Goal: Task Accomplishment & Management: Manage account settings

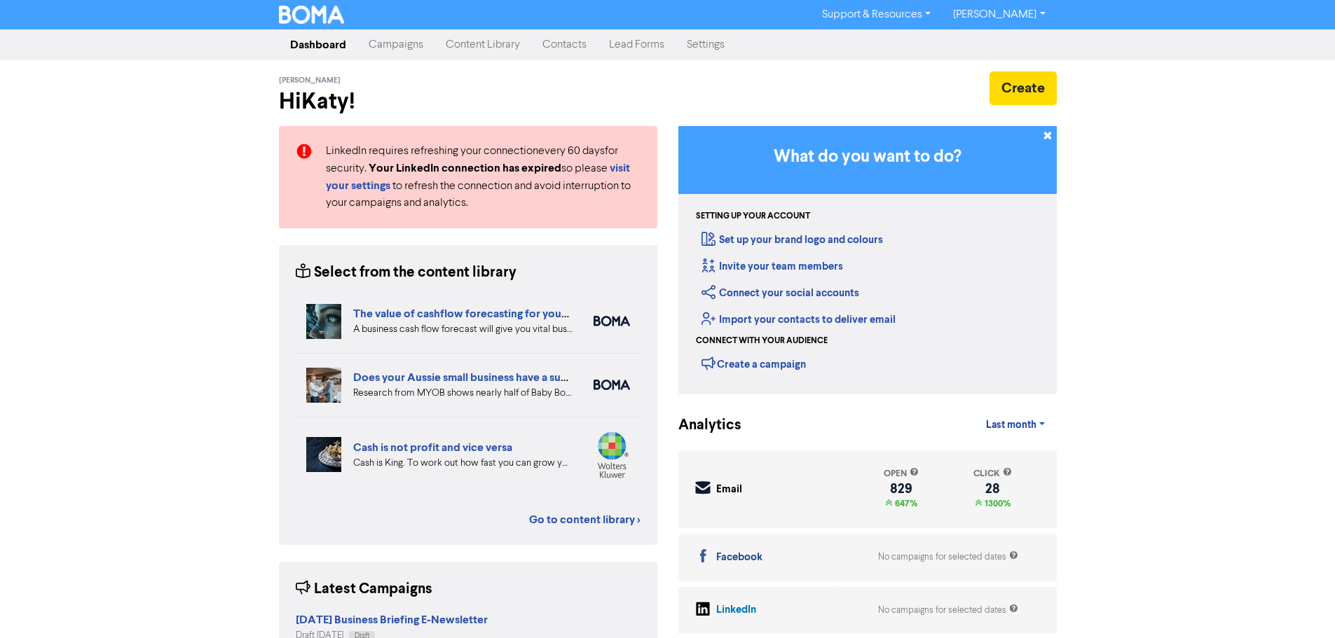
click at [404, 55] on link "Campaigns" at bounding box center [395, 45] width 77 height 28
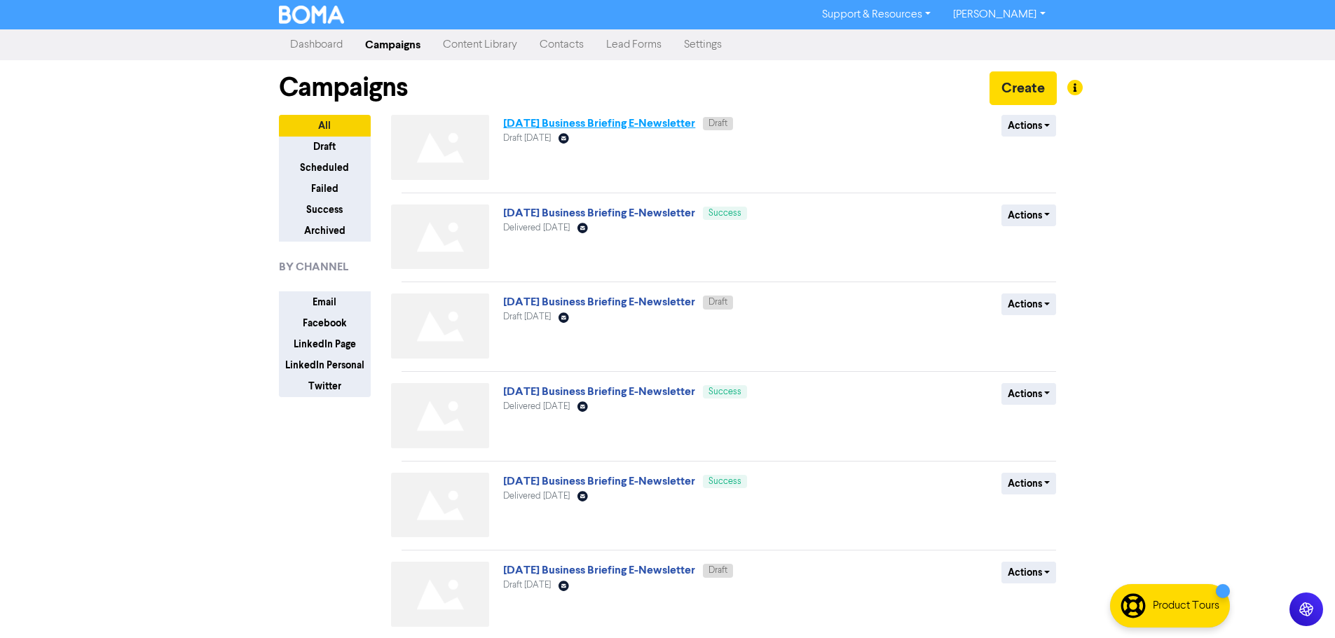
click at [628, 126] on link "[DATE] Business Briefing E-Newsletter" at bounding box center [599, 123] width 192 height 14
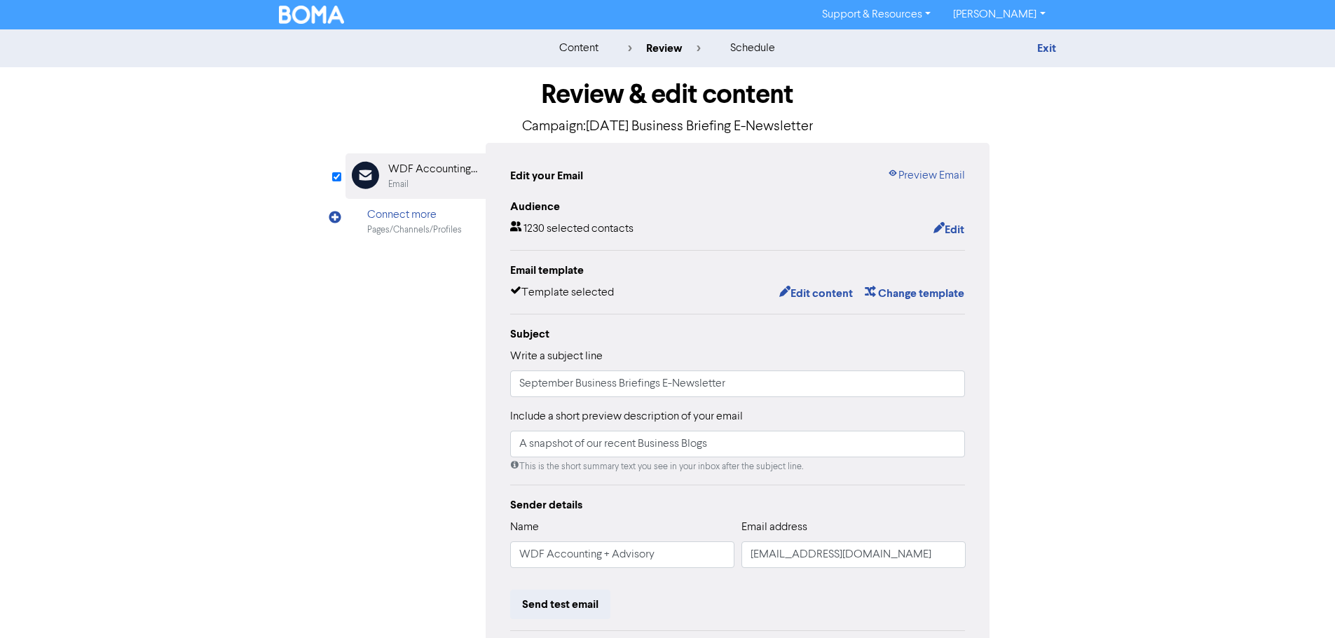
scroll to position [70, 0]
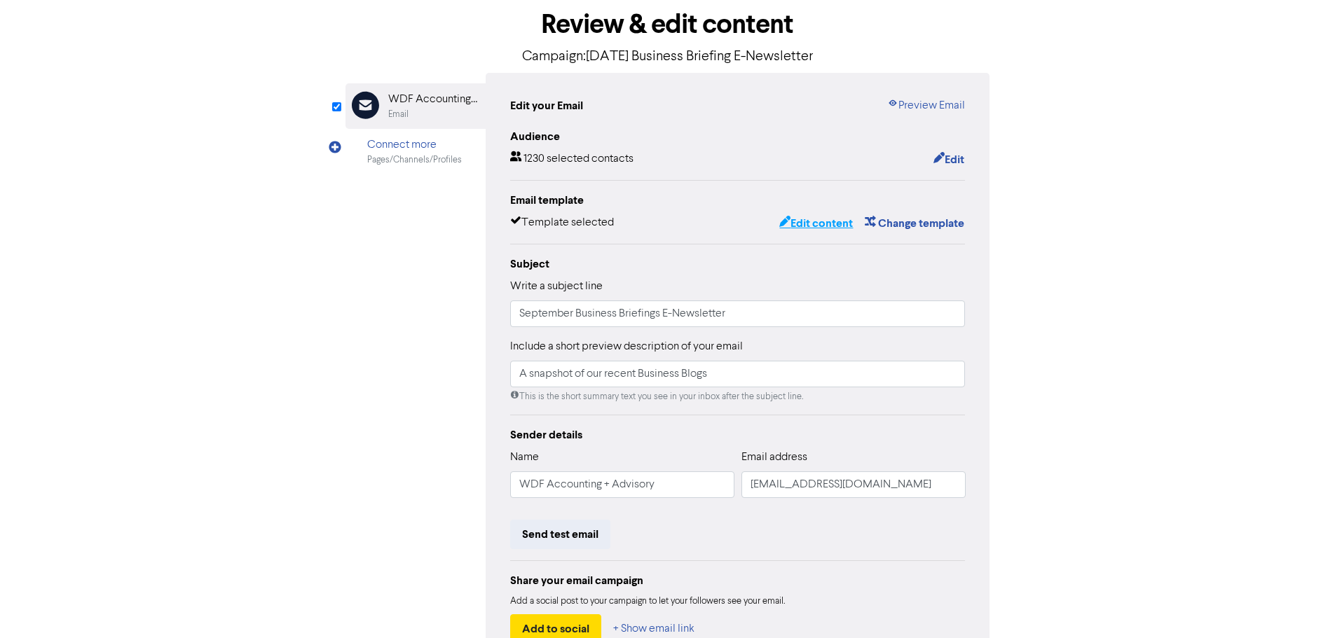
click at [807, 227] on button "Edit content" at bounding box center [815, 223] width 75 height 18
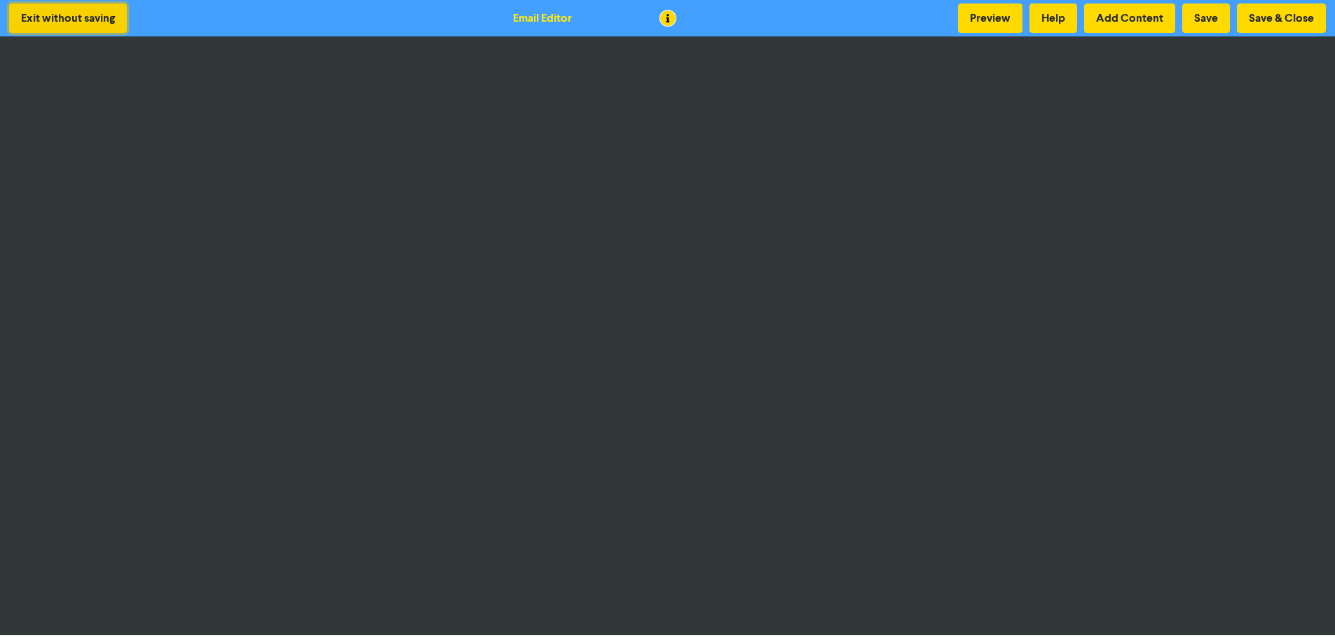
click at [109, 21] on button "Exit without saving" at bounding box center [68, 18] width 118 height 29
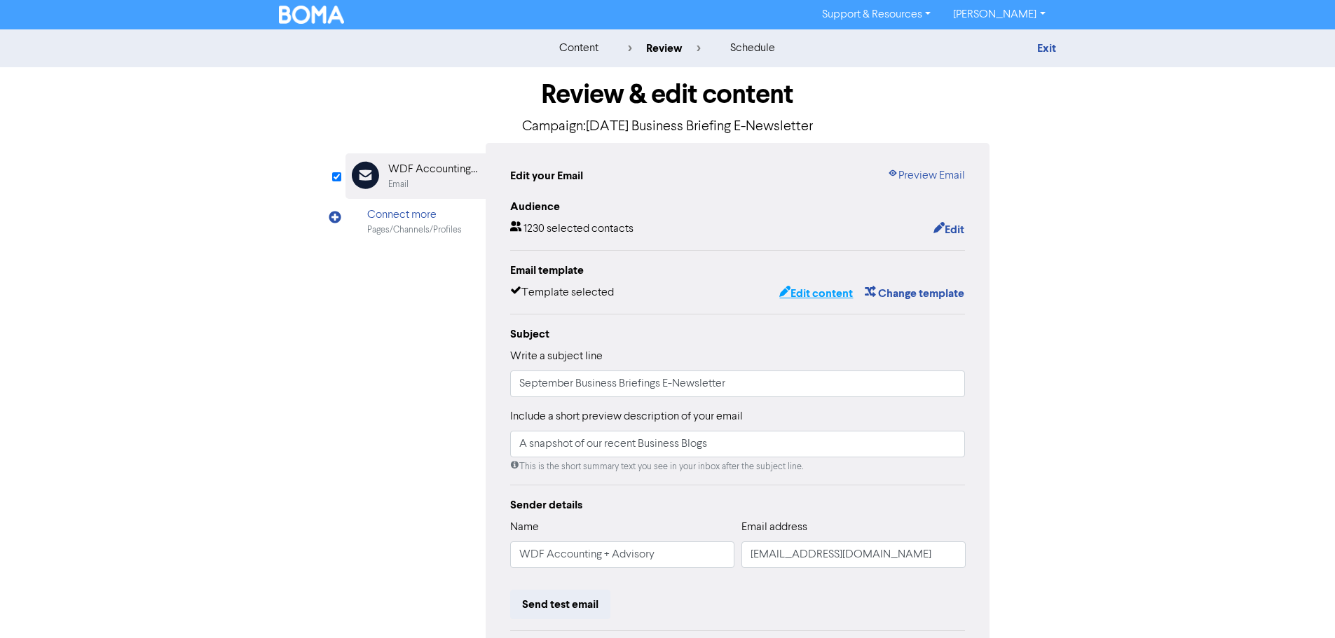
click at [795, 294] on button "Edit content" at bounding box center [815, 293] width 75 height 18
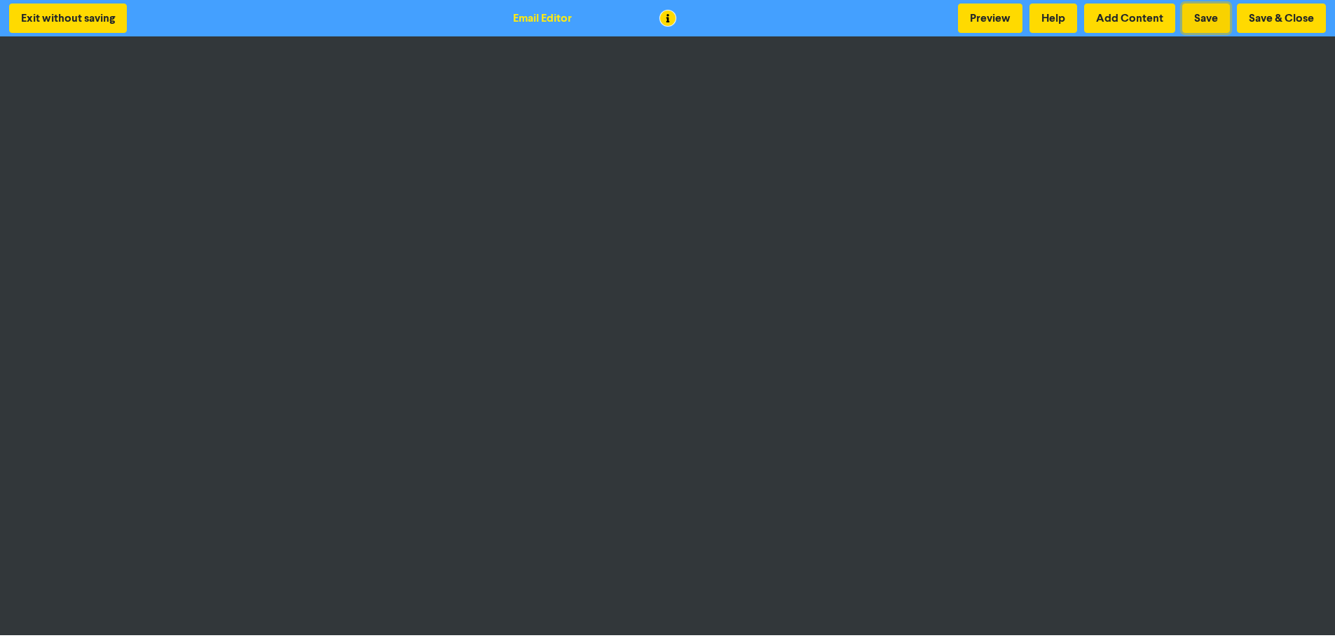
click at [1212, 18] on button "Save" at bounding box center [1206, 18] width 48 height 29
click at [1216, 19] on button "Save" at bounding box center [1206, 18] width 48 height 29
click at [1212, 32] on button "Save" at bounding box center [1206, 18] width 48 height 29
click at [1206, 14] on button "Save" at bounding box center [1206, 18] width 48 height 29
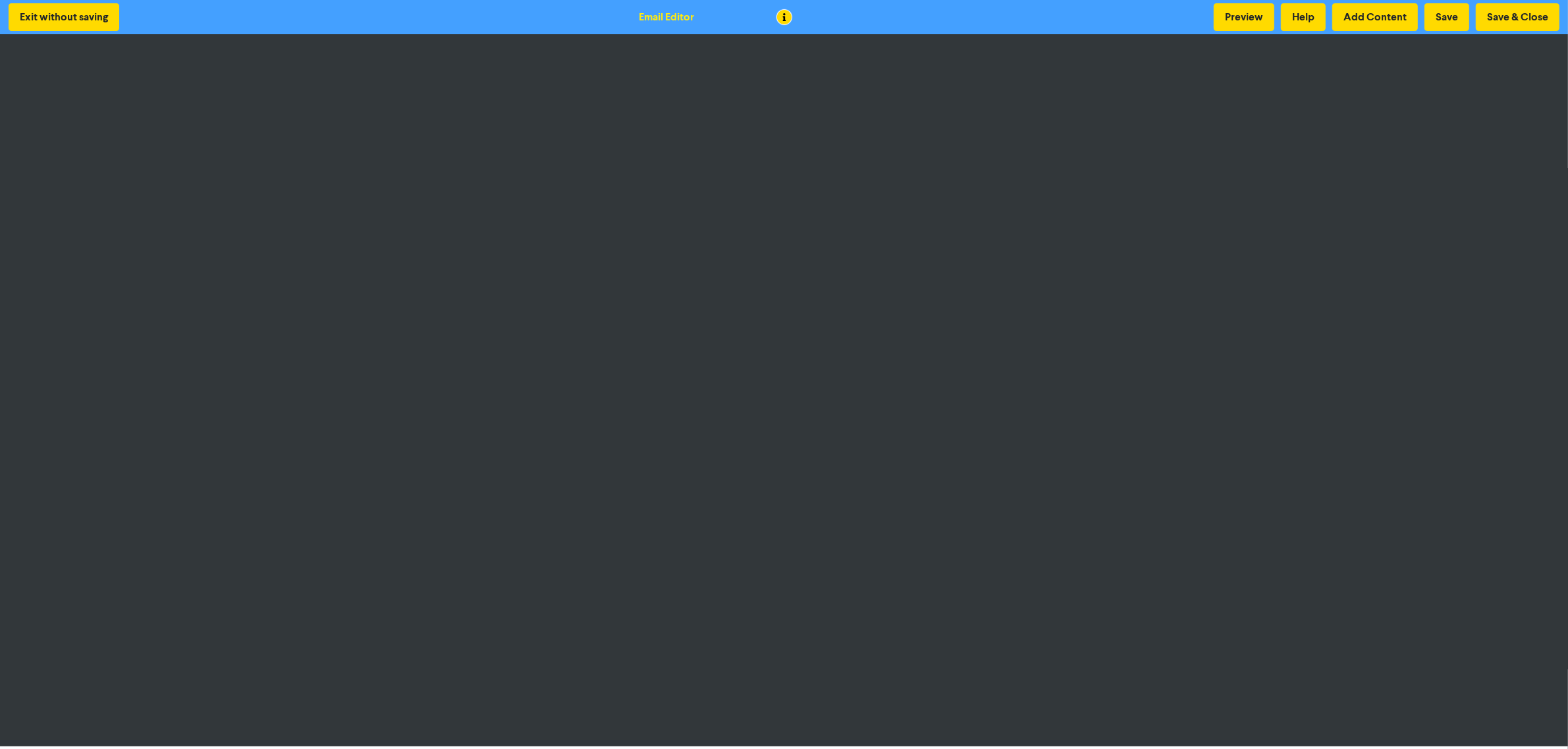
scroll to position [1, 0]
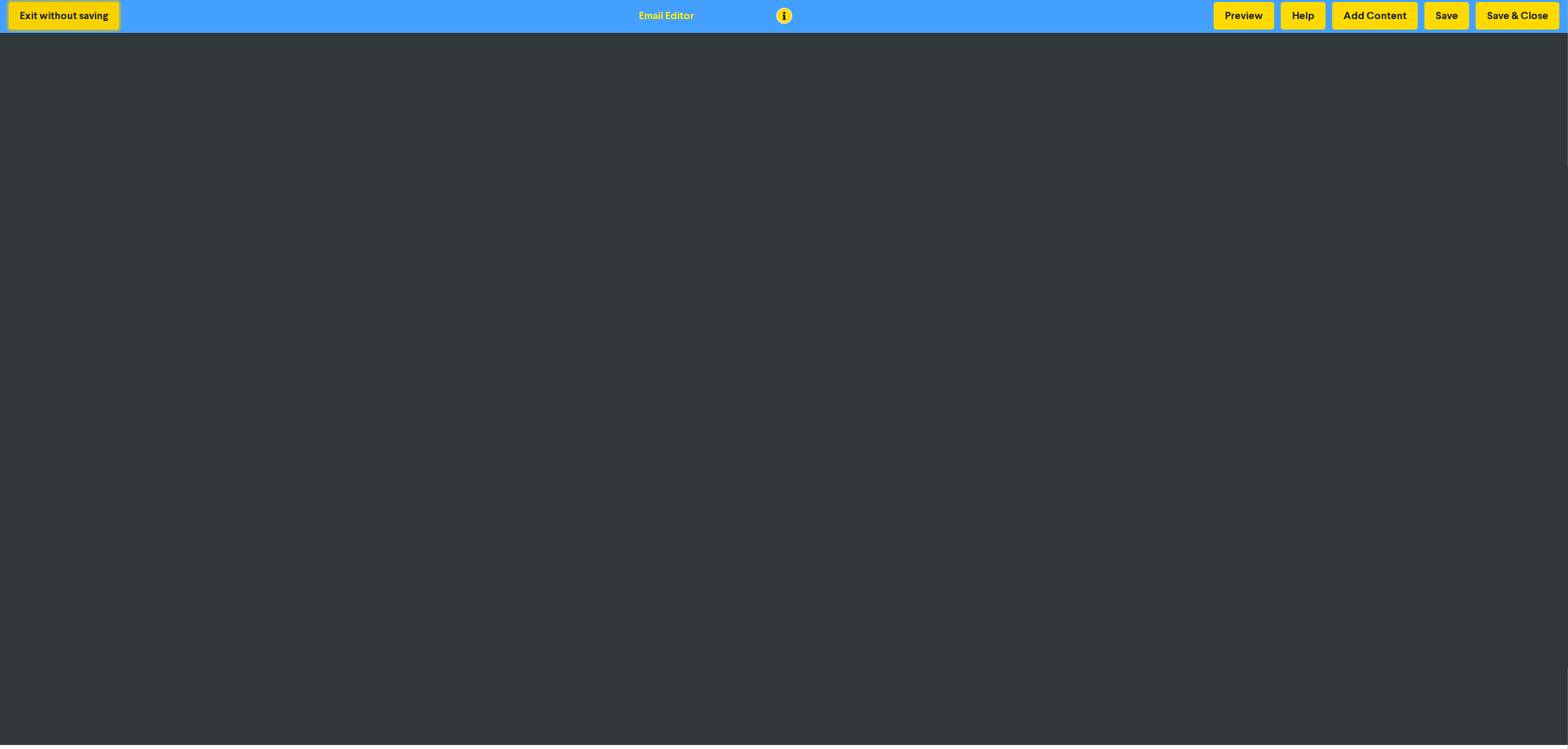
click at [80, 21] on button "Exit without saving" at bounding box center [64, 15] width 111 height 27
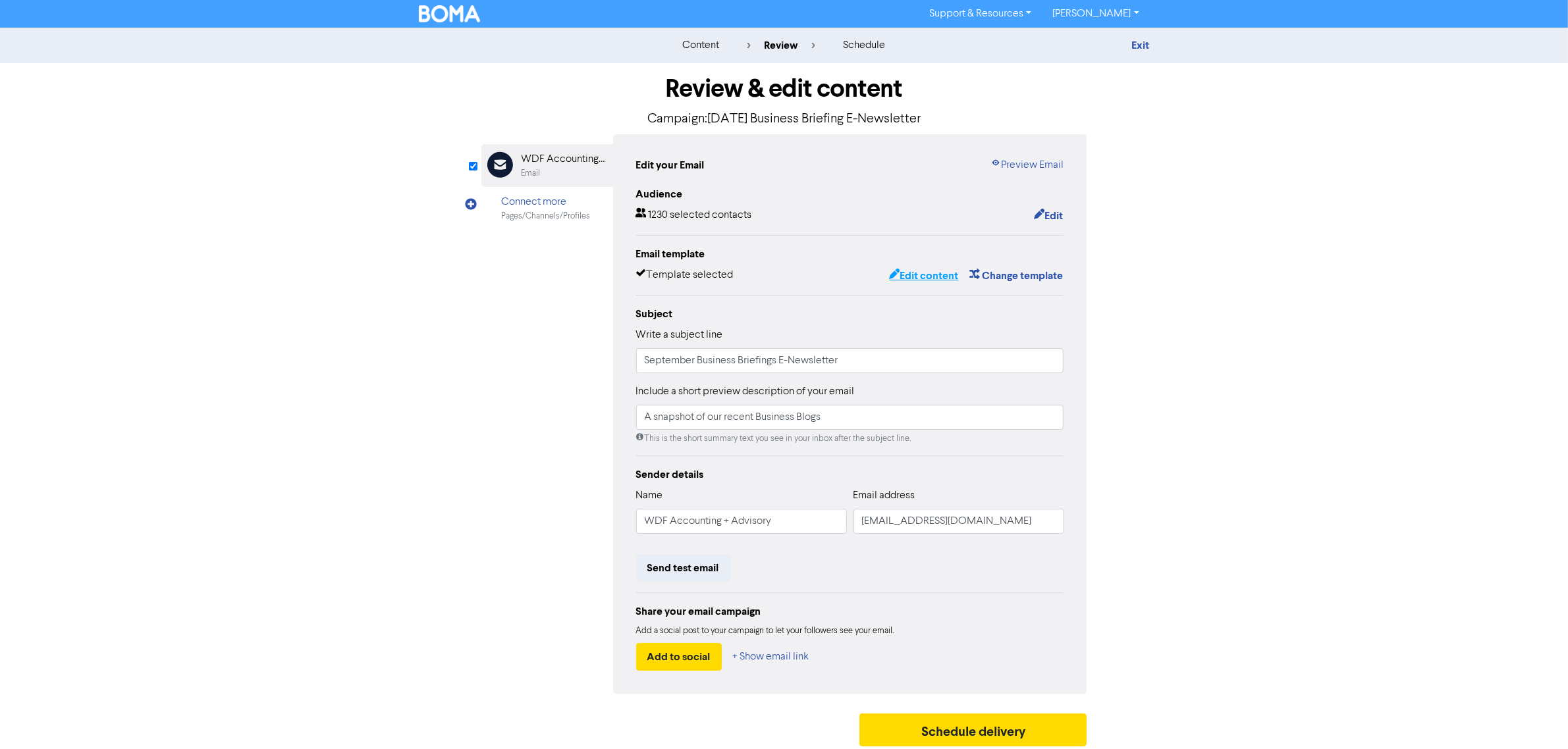
click at [900, 268] on button "Edit content" at bounding box center [923, 275] width 71 height 17
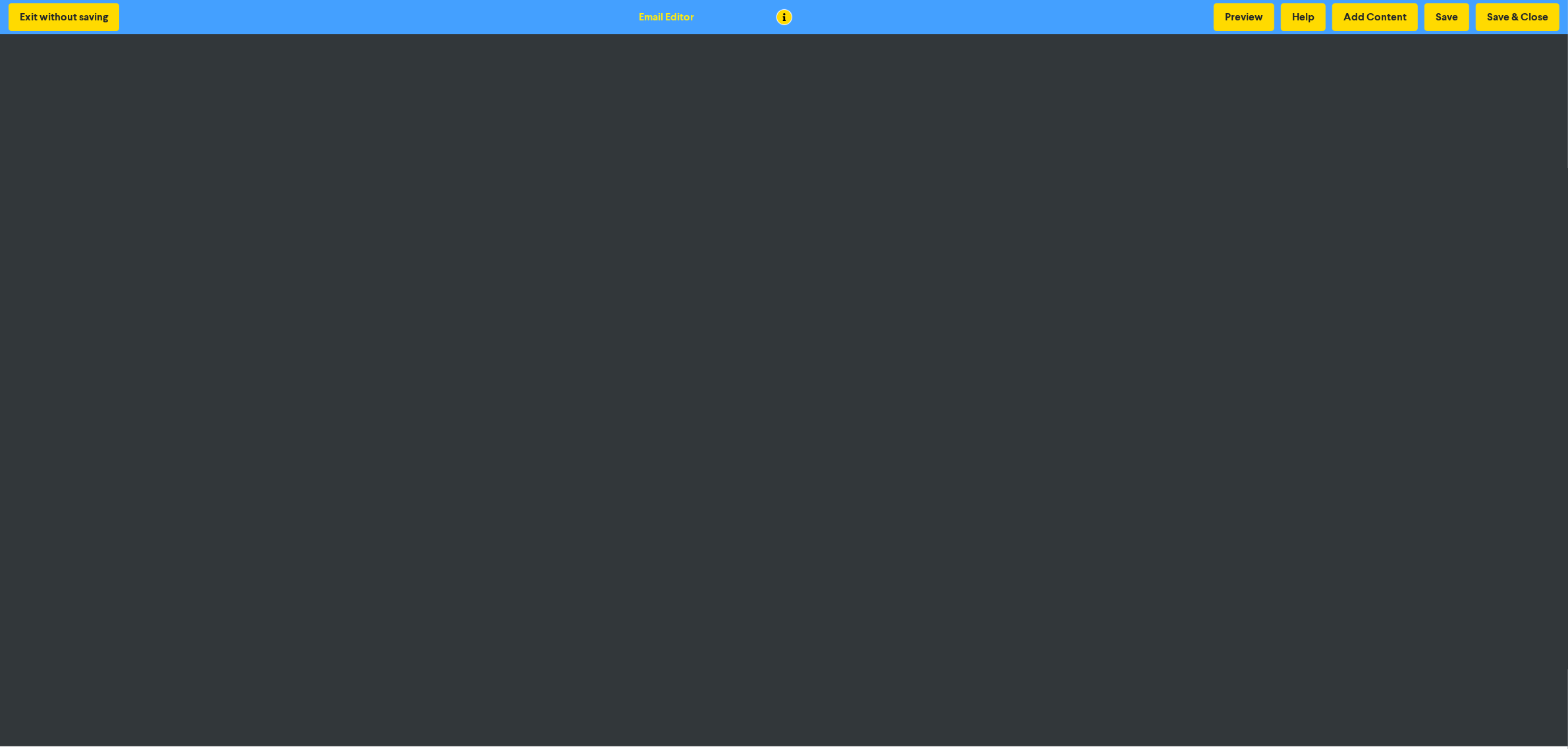
click at [1264, 32] on div "Exit without saving Email Editor Preview Help Add Content Save Save & Close" at bounding box center [784, 17] width 1568 height 34
click at [93, 14] on button "Exit without saving" at bounding box center [64, 17] width 111 height 27
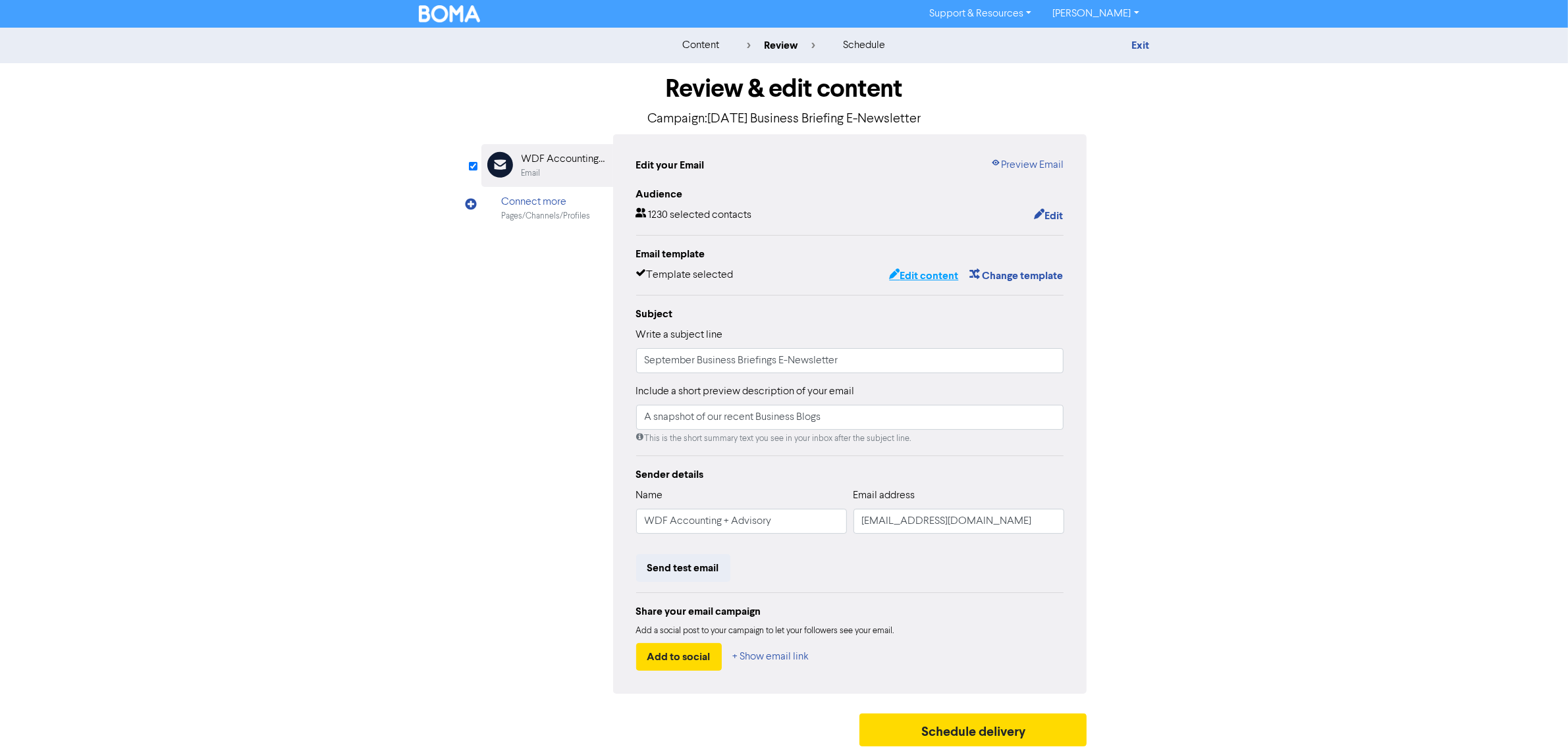
click at [939, 270] on button "Edit content" at bounding box center [923, 275] width 71 height 17
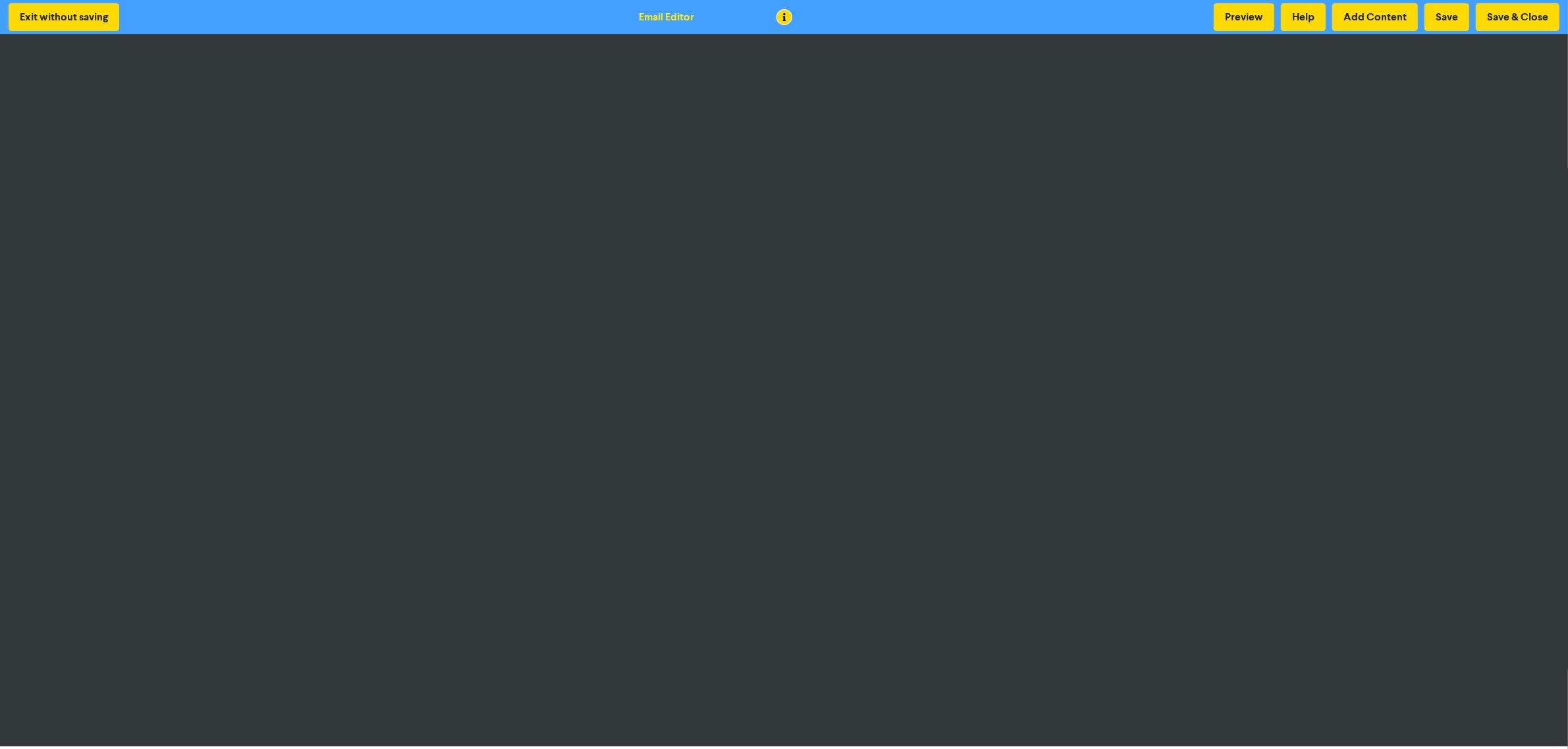
scroll to position [1, 0]
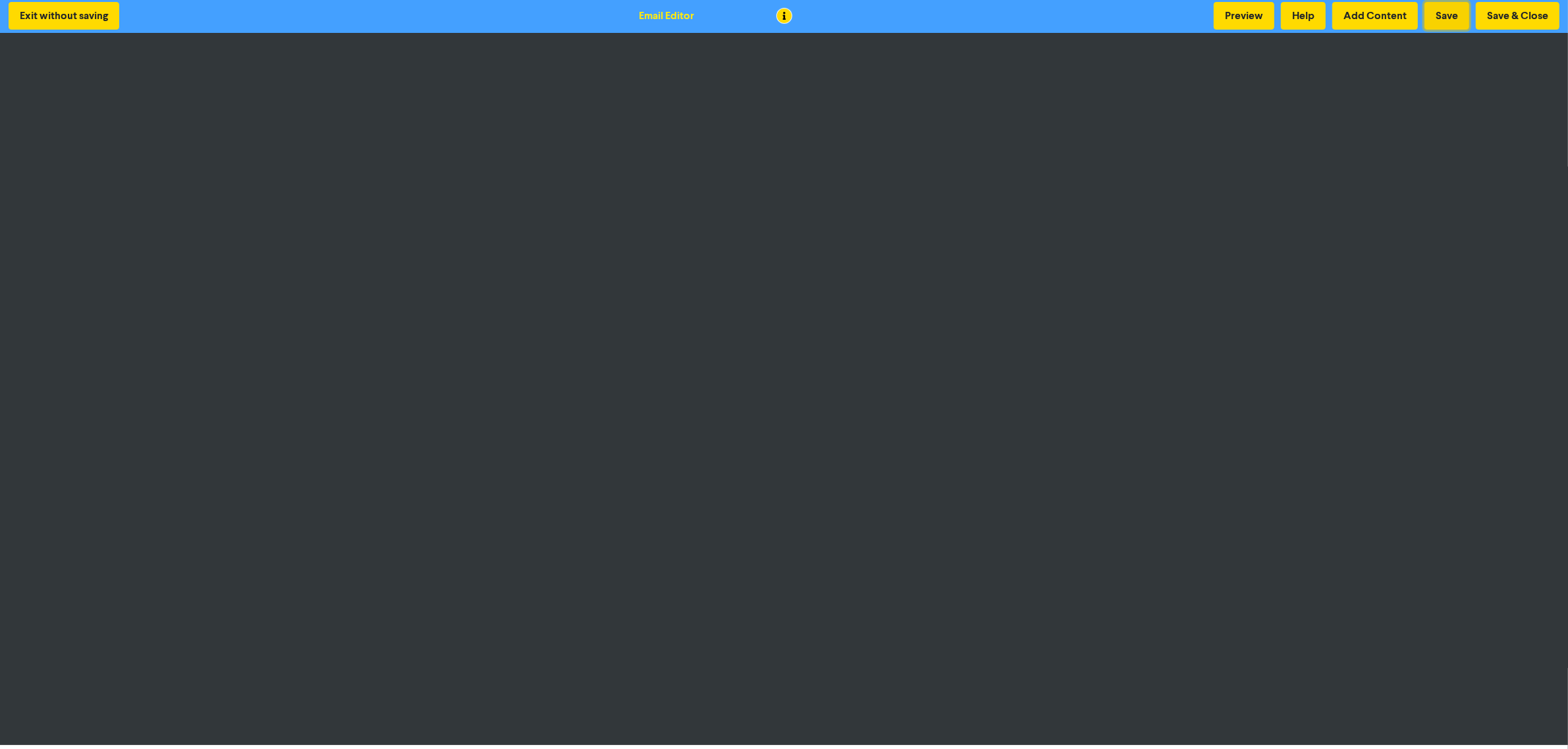
click at [1264, 8] on button "Save" at bounding box center [1448, 15] width 45 height 27
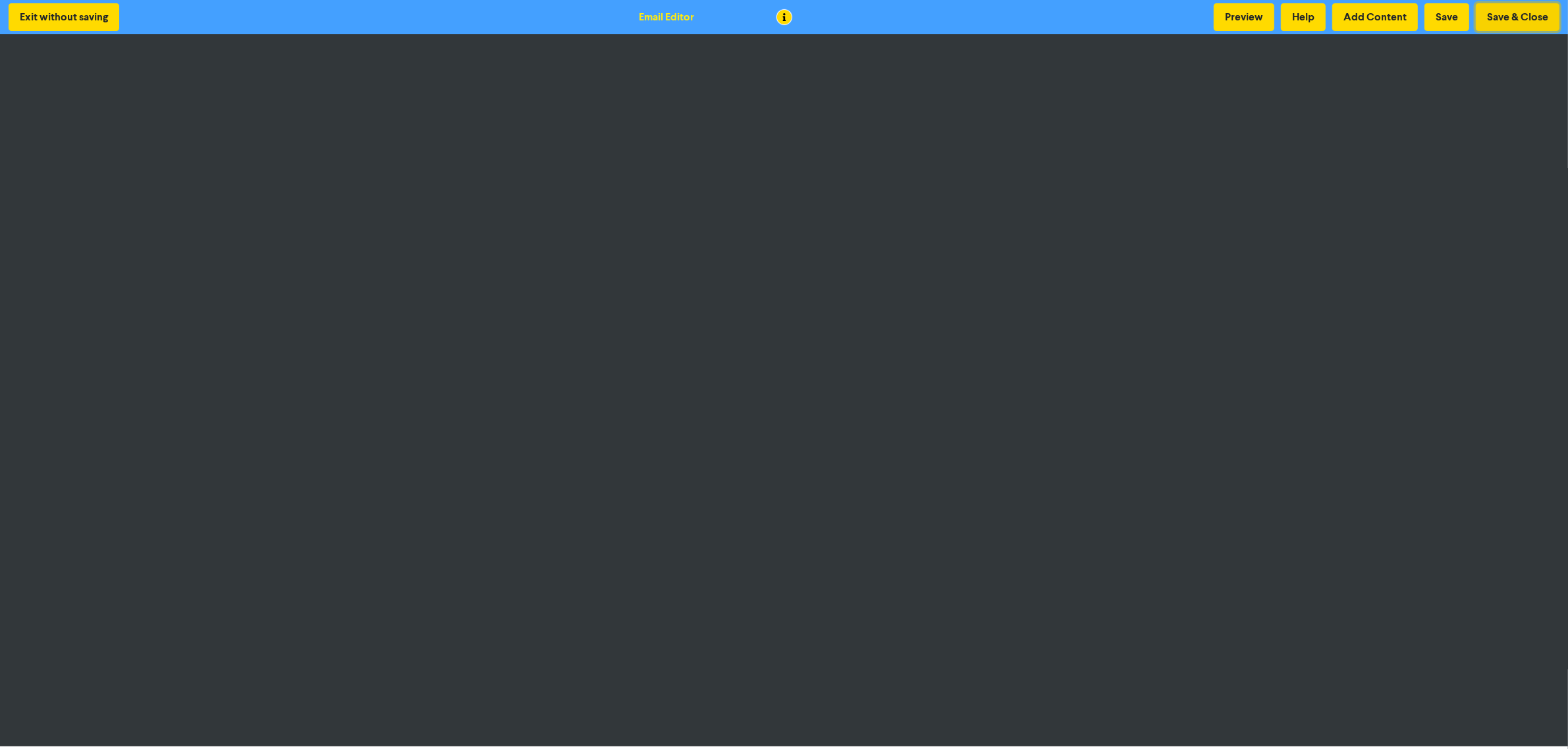
click at [1264, 10] on button "Save & Close" at bounding box center [1517, 17] width 84 height 27
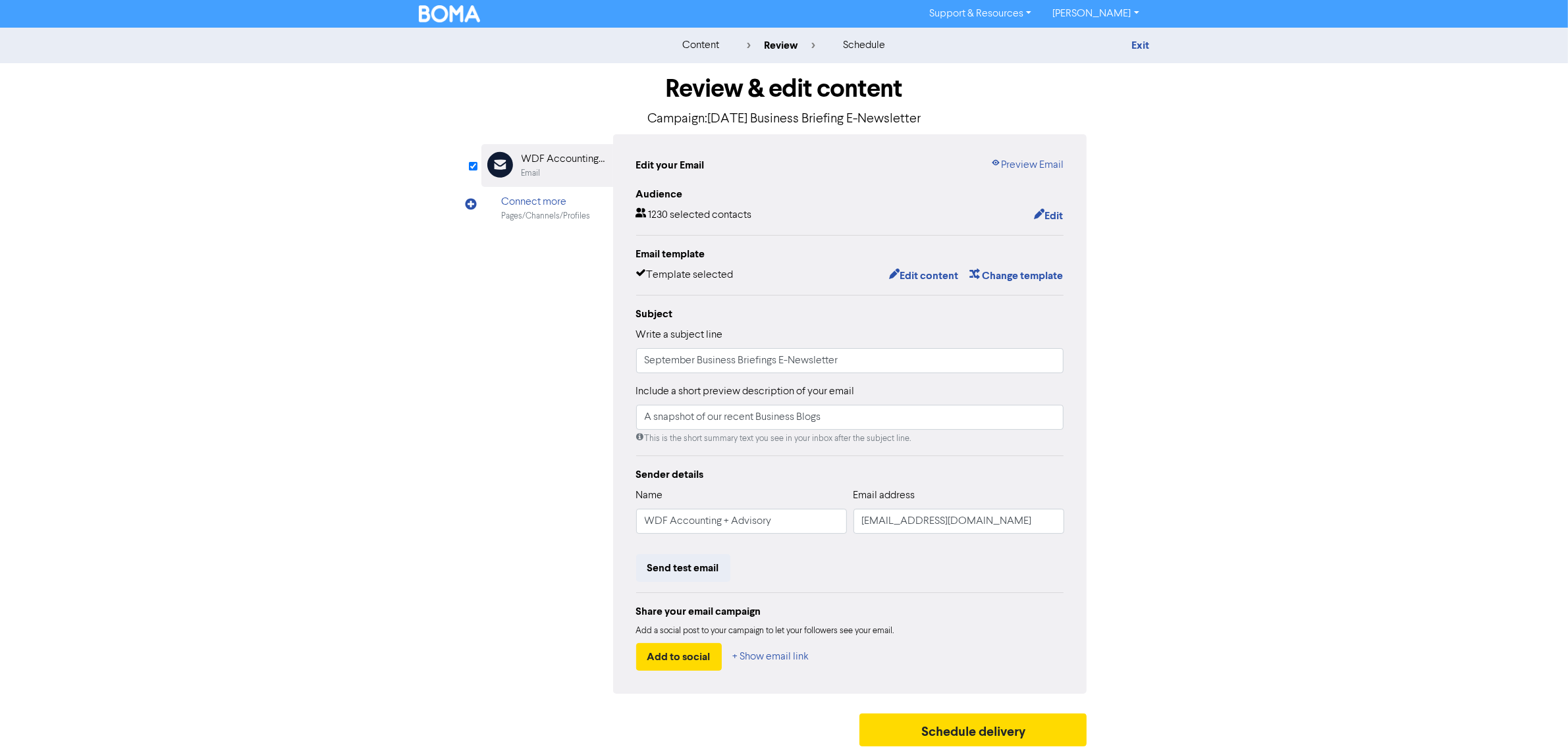
scroll to position [5, 0]
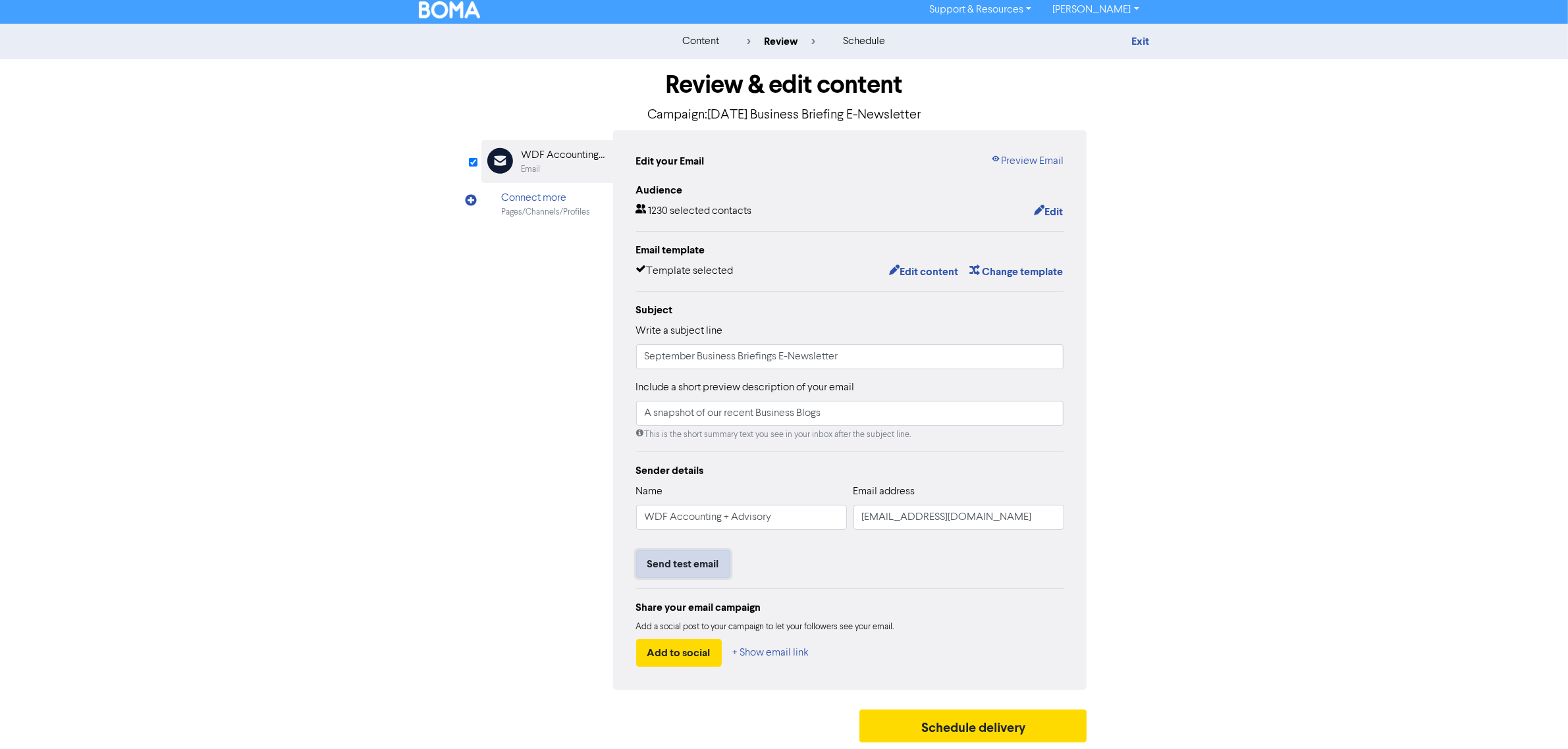
click at [723, 562] on button "Send test email" at bounding box center [683, 564] width 94 height 27
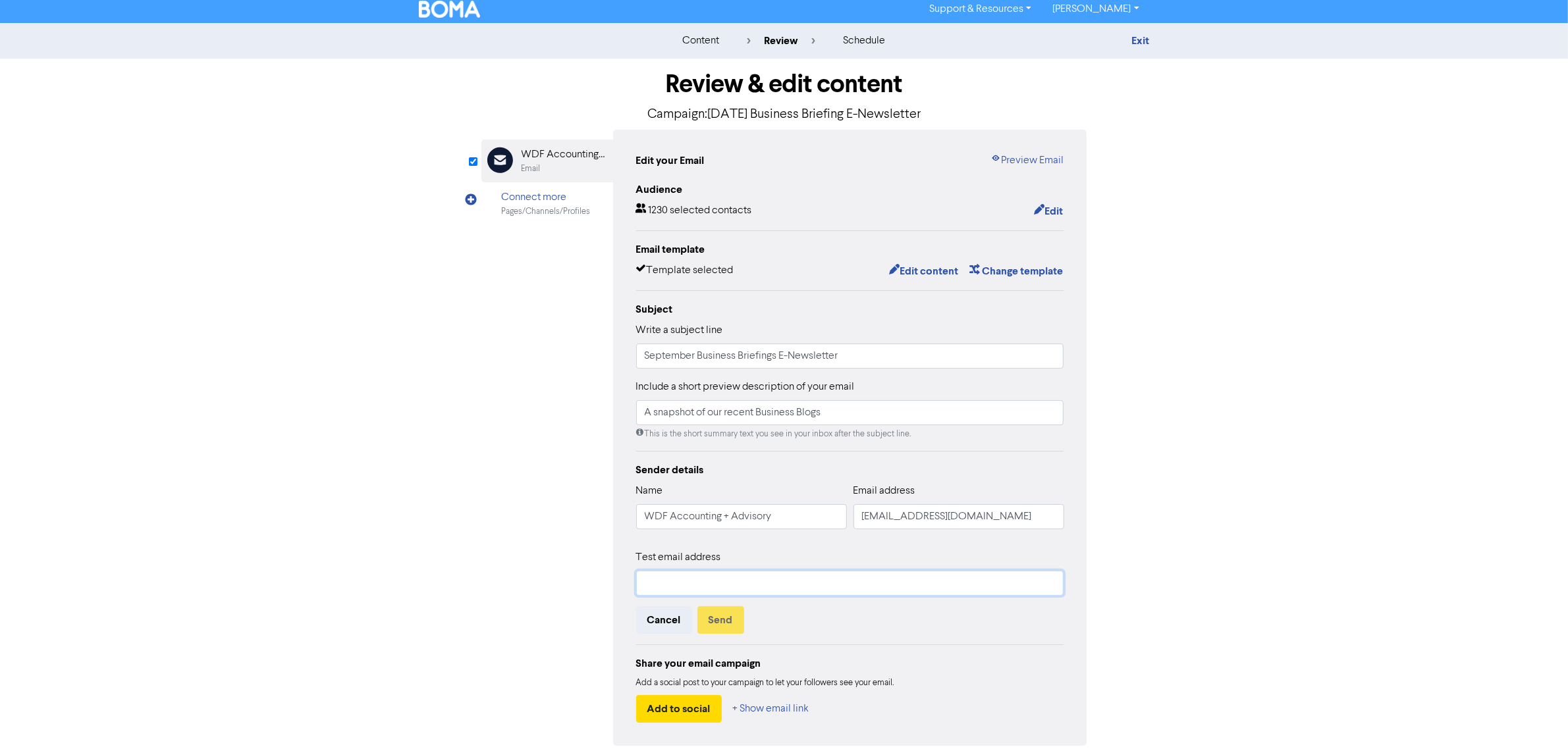
click at [731, 586] on input "text" at bounding box center [850, 583] width 428 height 25
type input "[EMAIL_ADDRESS][DOMAIN_NAME]"
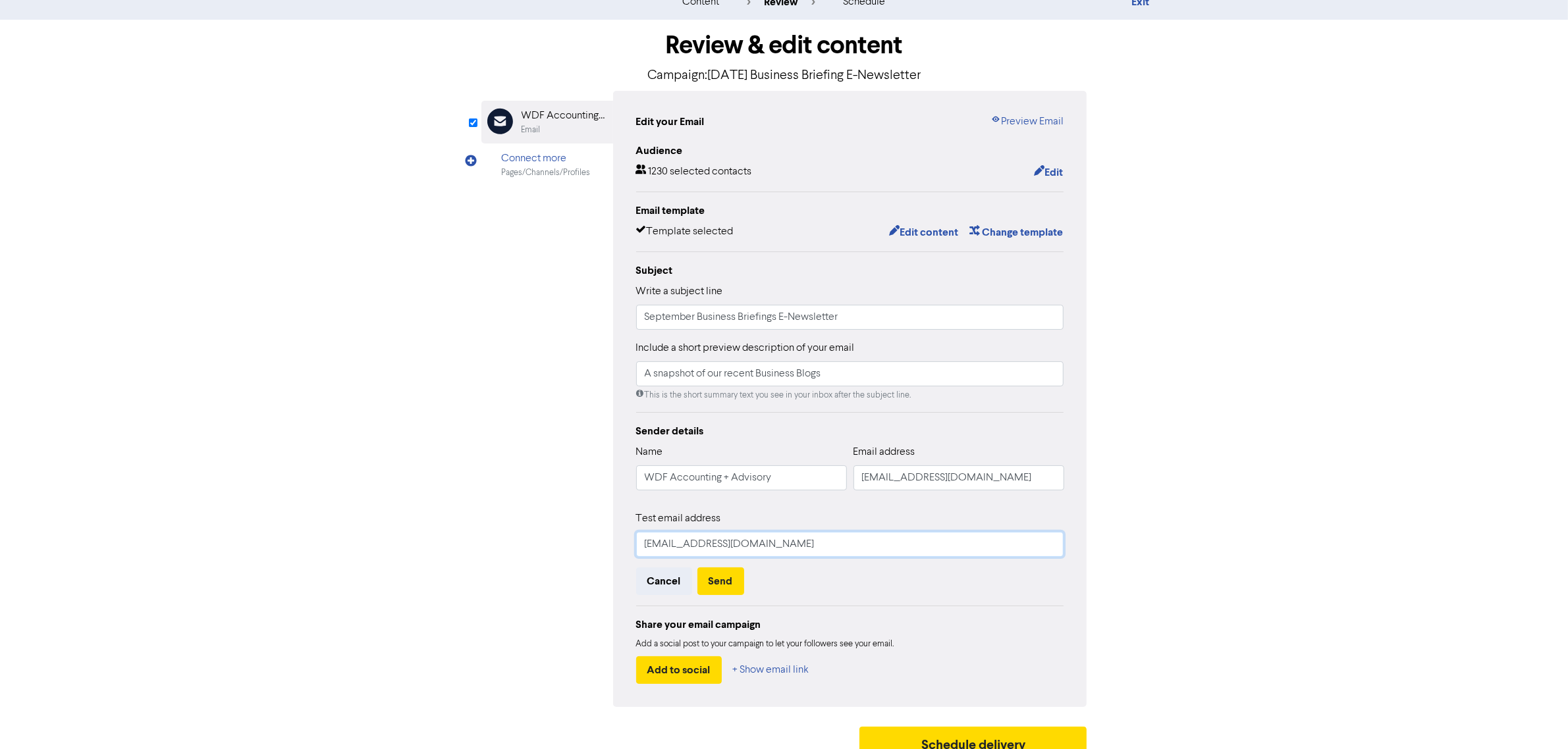
scroll to position [61, 0]
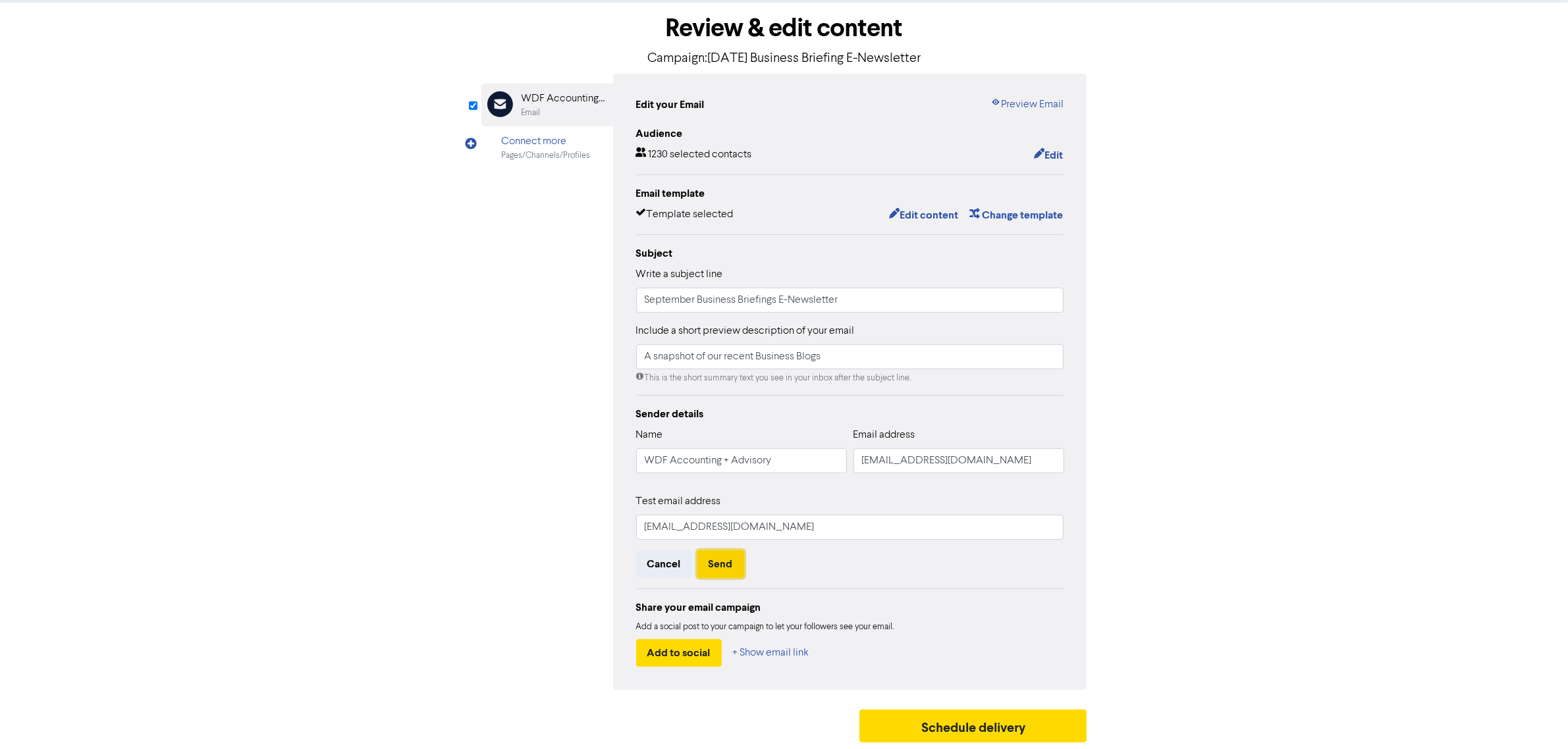
click at [731, 560] on button "Send" at bounding box center [721, 564] width 47 height 27
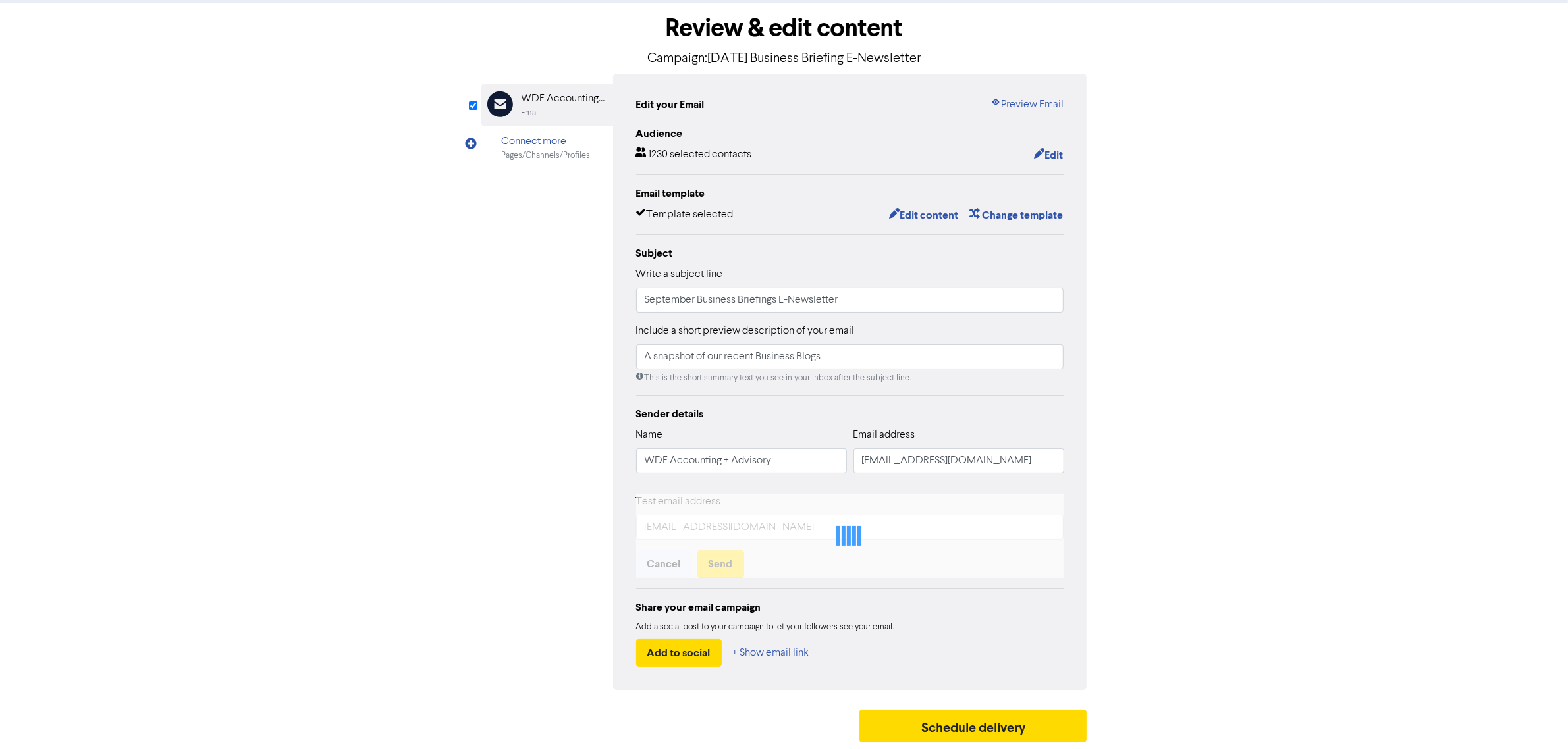
scroll to position [5, 0]
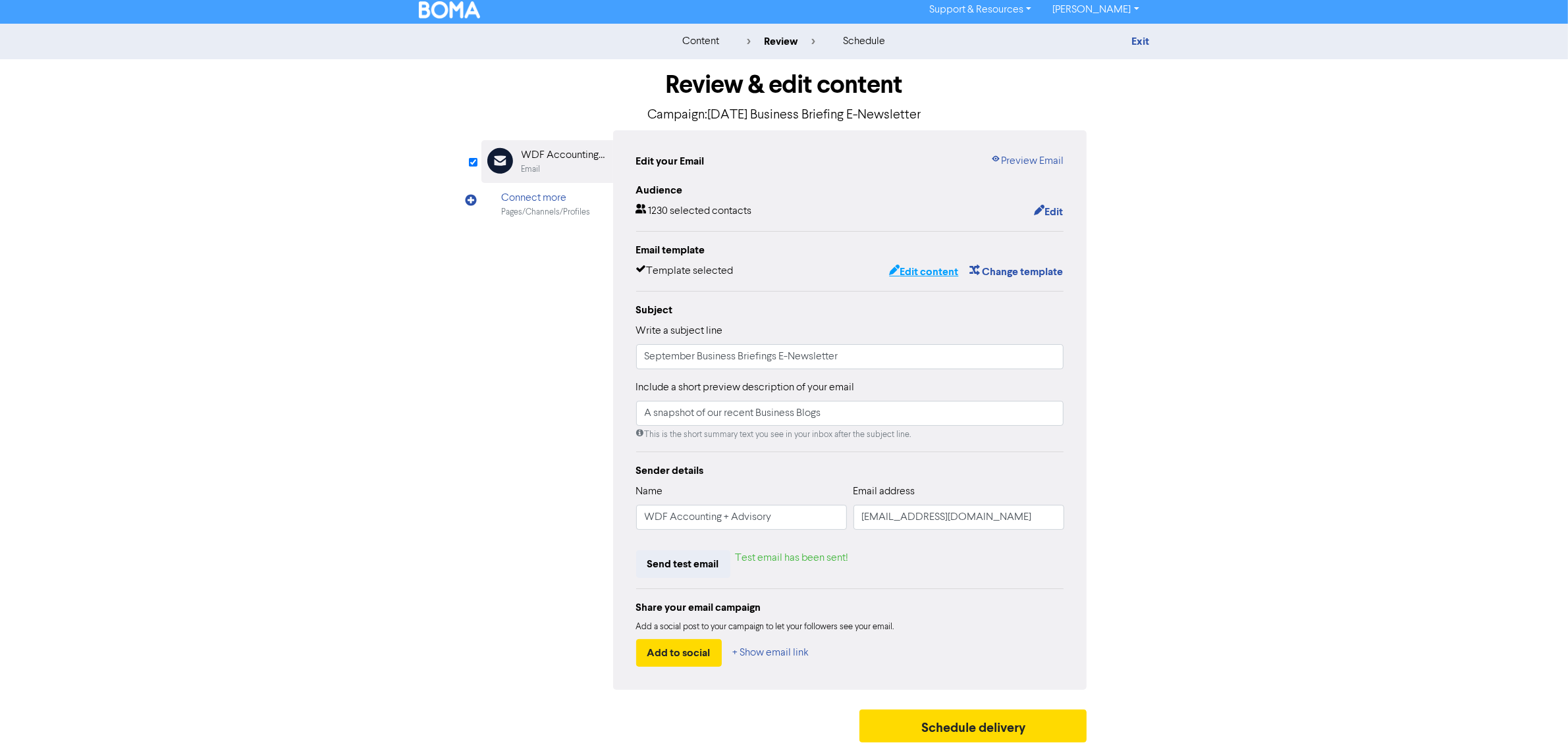
click at [916, 265] on button "Edit content" at bounding box center [923, 272] width 71 height 17
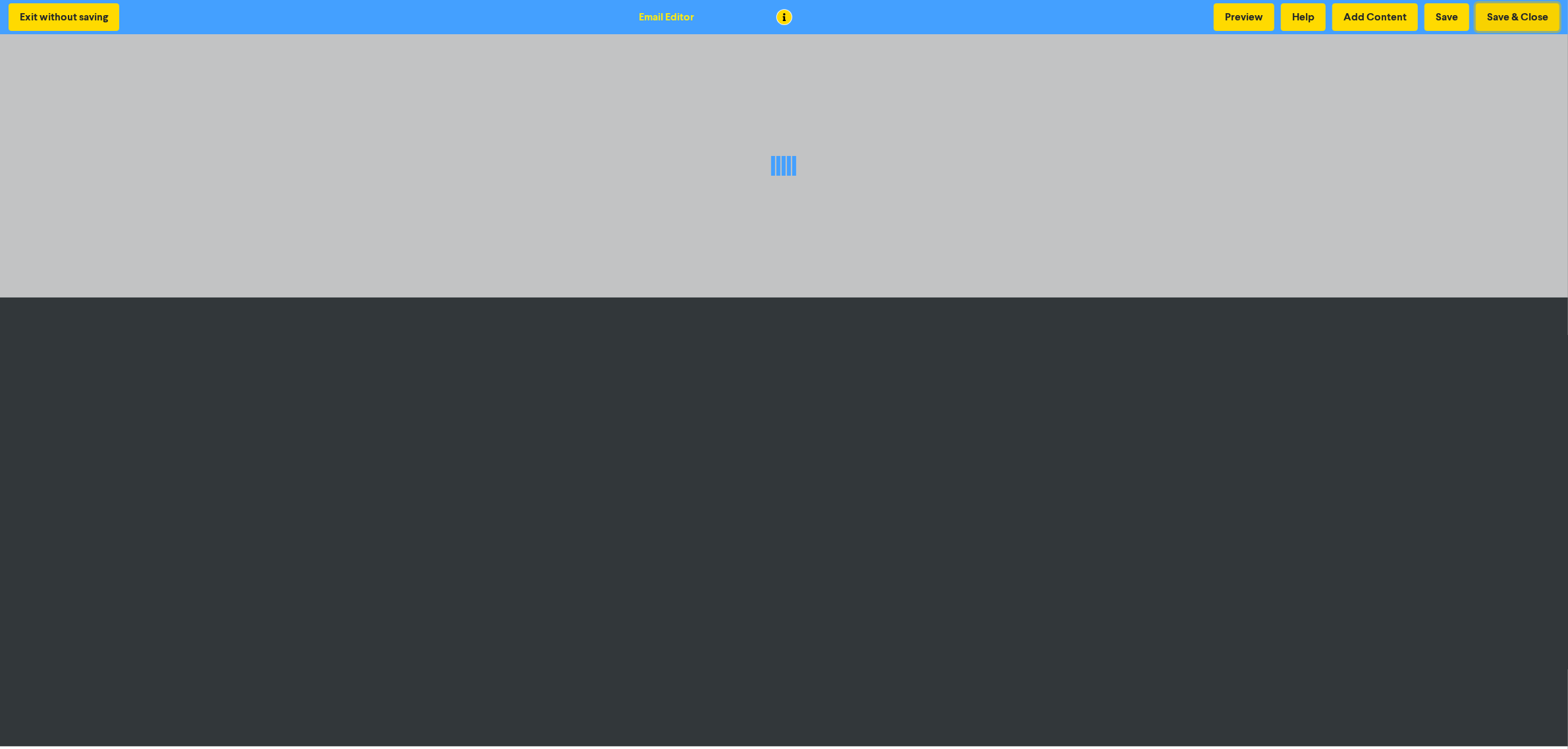
click at [1264, 23] on button "Save & Close" at bounding box center [1517, 17] width 84 height 27
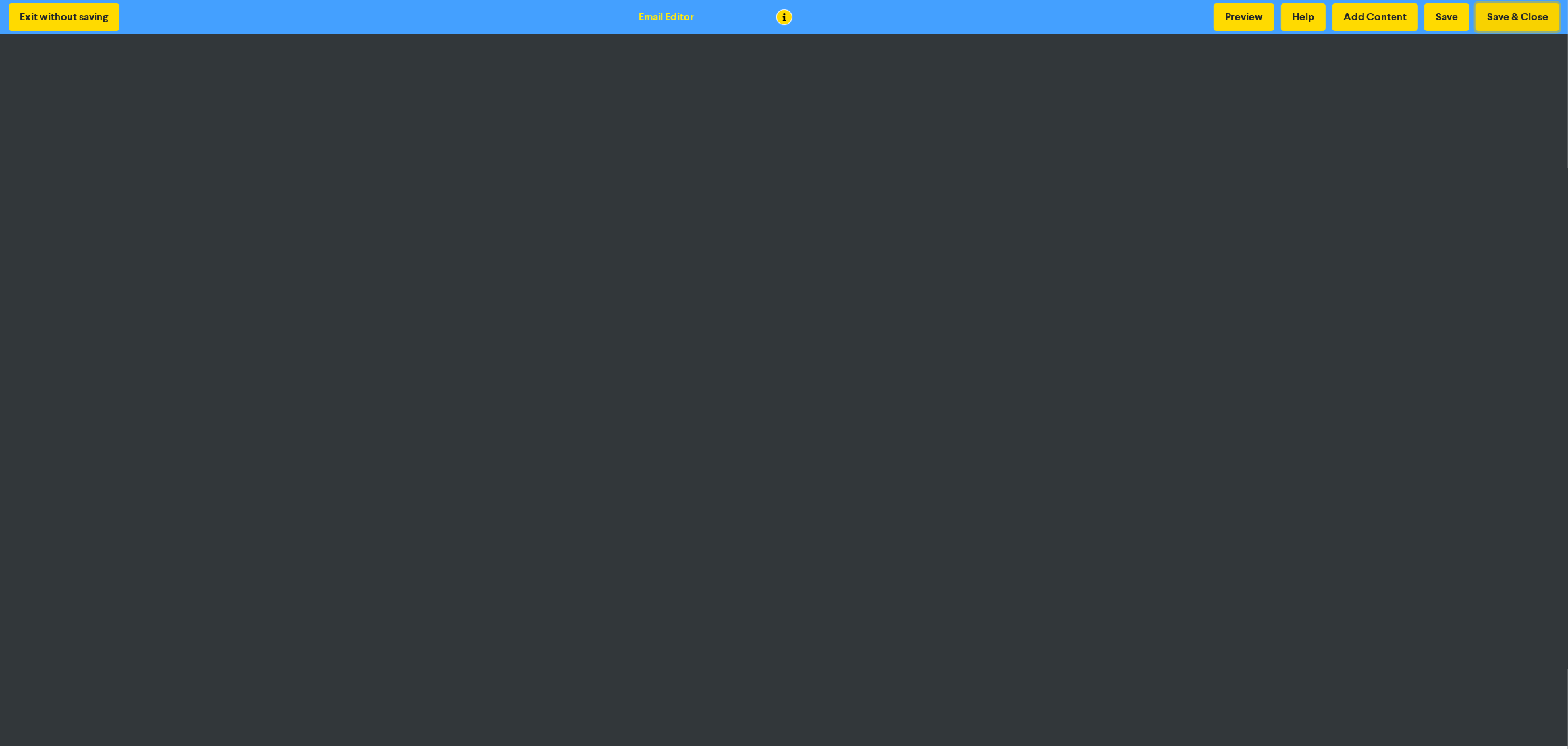
click at [1264, 19] on button "Save & Close" at bounding box center [1517, 17] width 84 height 27
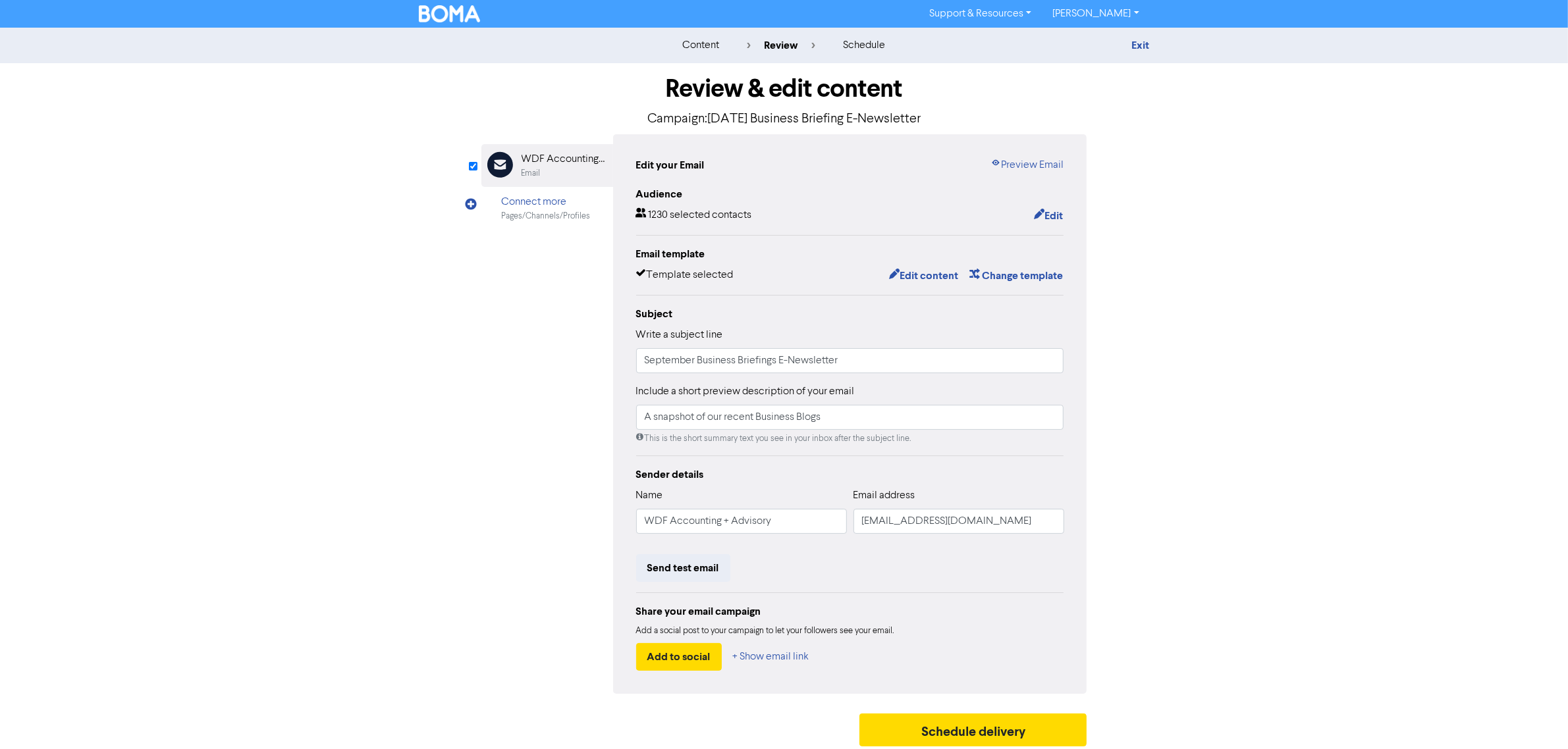
scroll to position [5, 0]
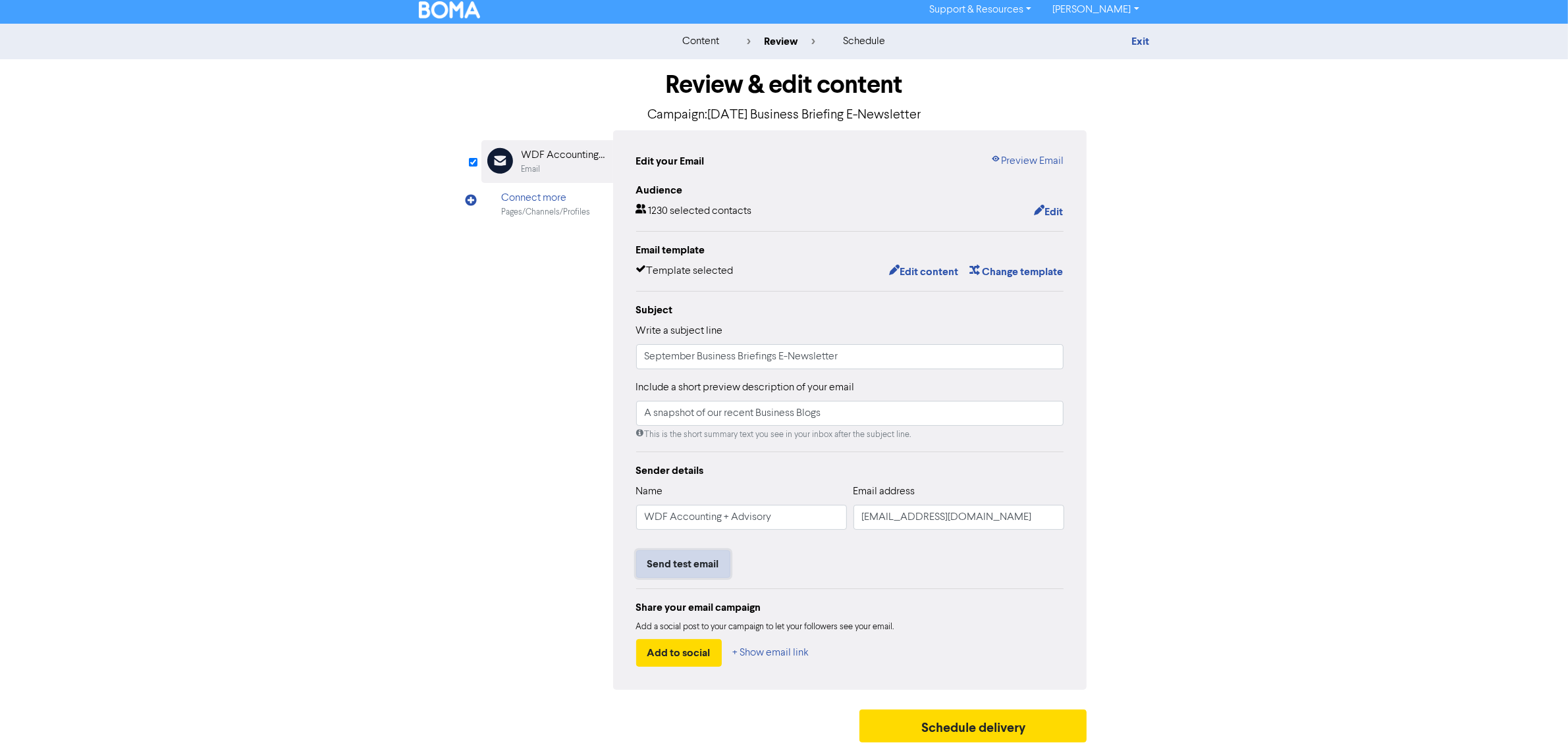
click at [715, 557] on button "Send test email" at bounding box center [683, 564] width 94 height 27
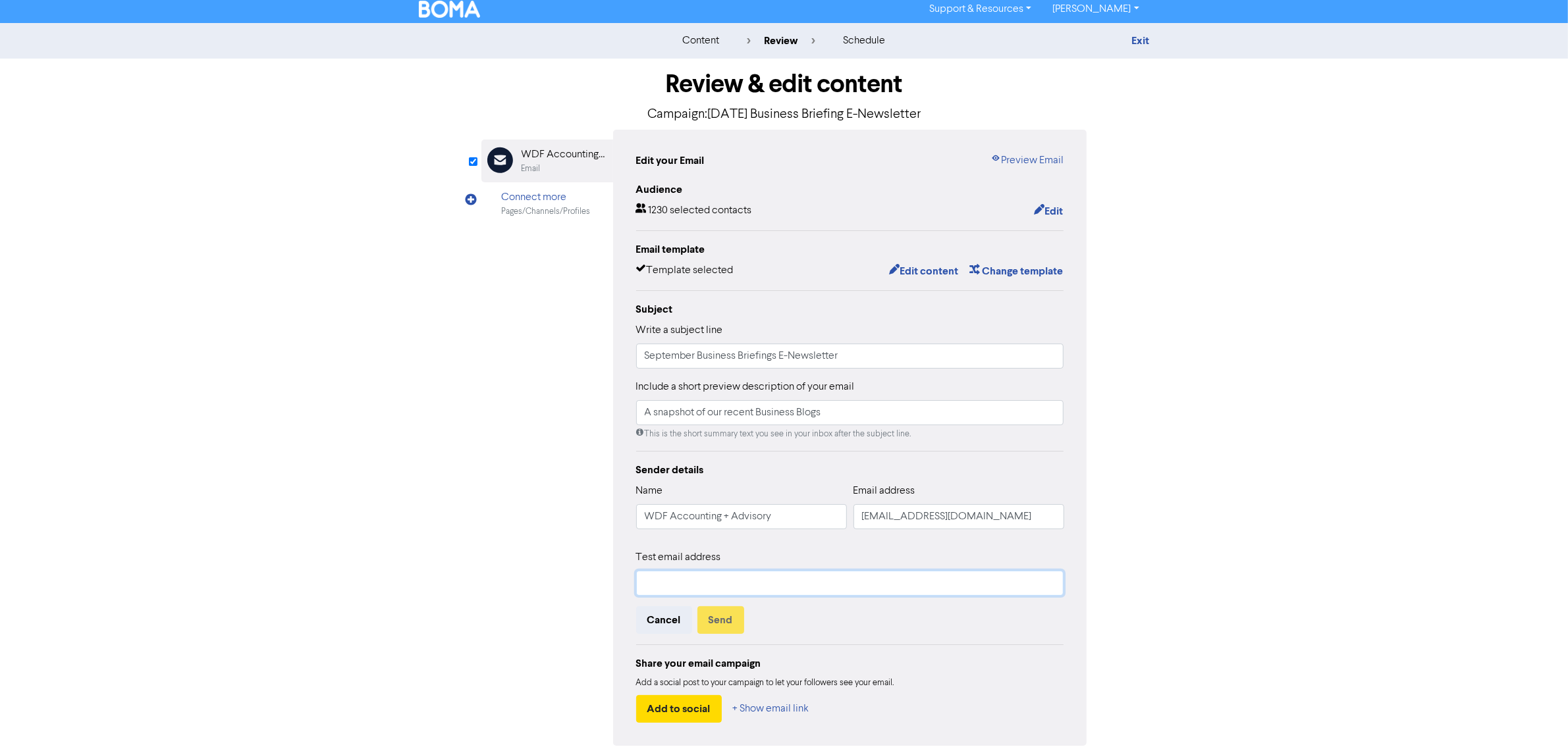
click at [719, 591] on input "text" at bounding box center [850, 583] width 428 height 25
type input "[EMAIL_ADDRESS][DOMAIN_NAME]"
click at [718, 600] on button "Send" at bounding box center [721, 619] width 47 height 27
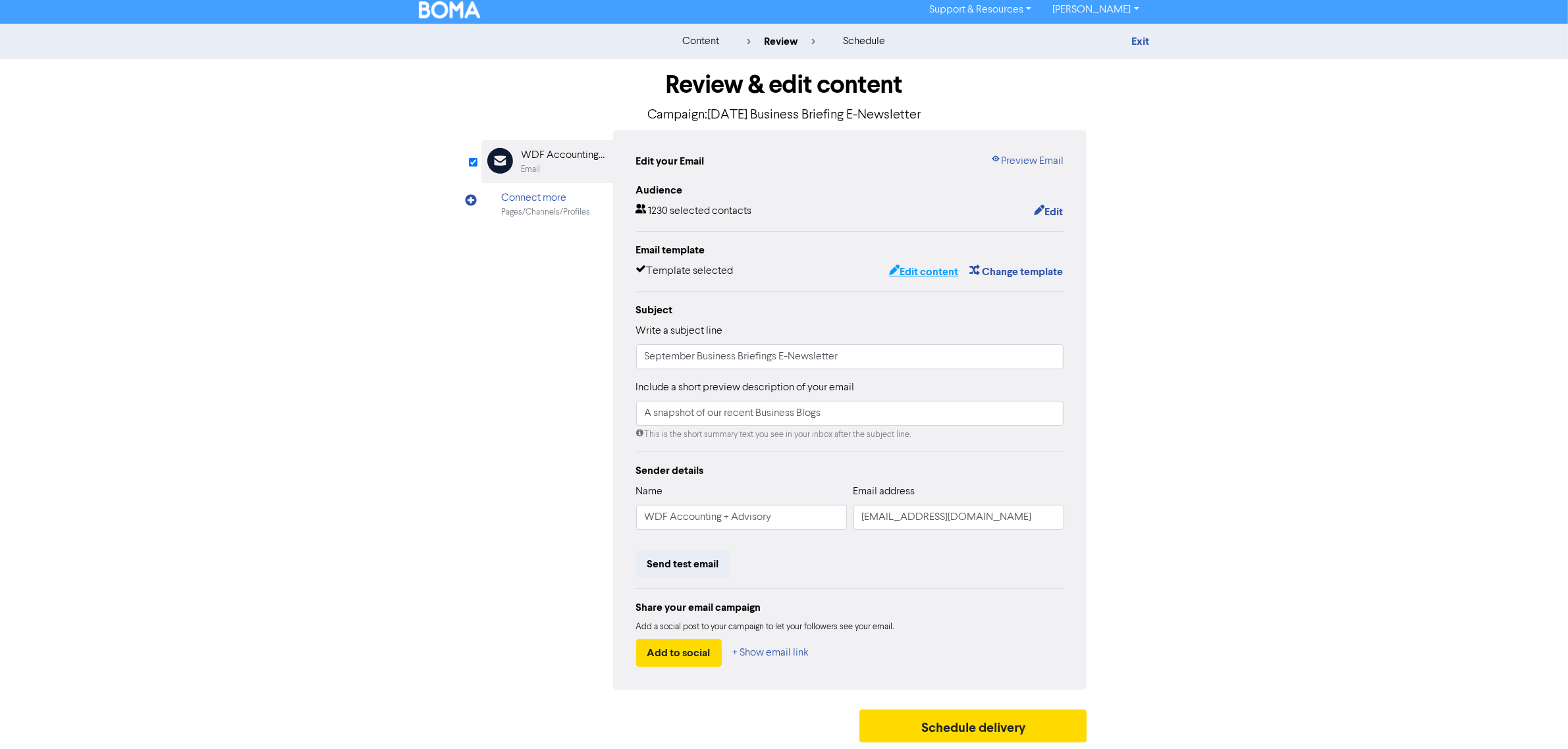
click at [921, 263] on button "Edit content" at bounding box center [923, 272] width 71 height 17
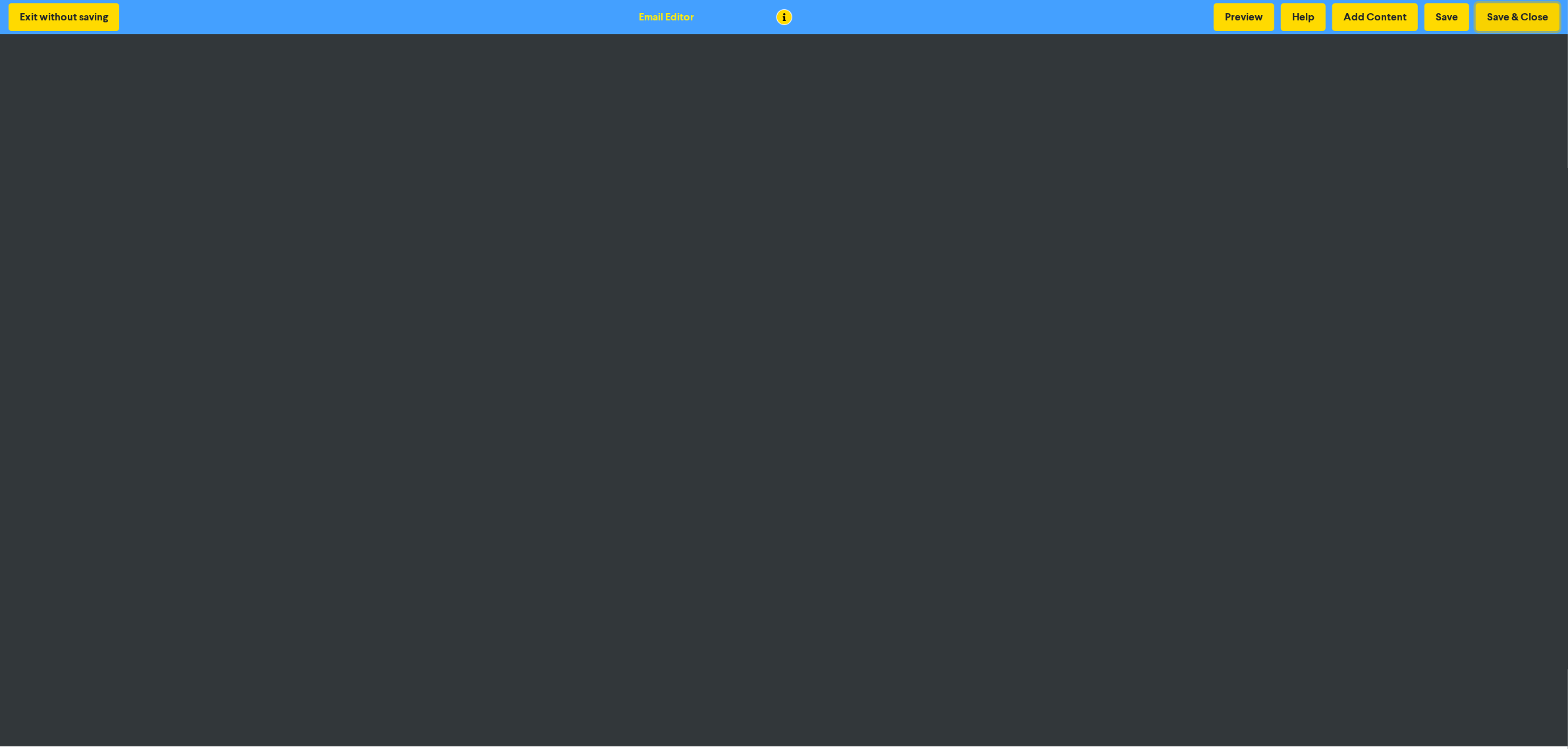
click at [1264, 21] on button "Save & Close" at bounding box center [1517, 17] width 84 height 27
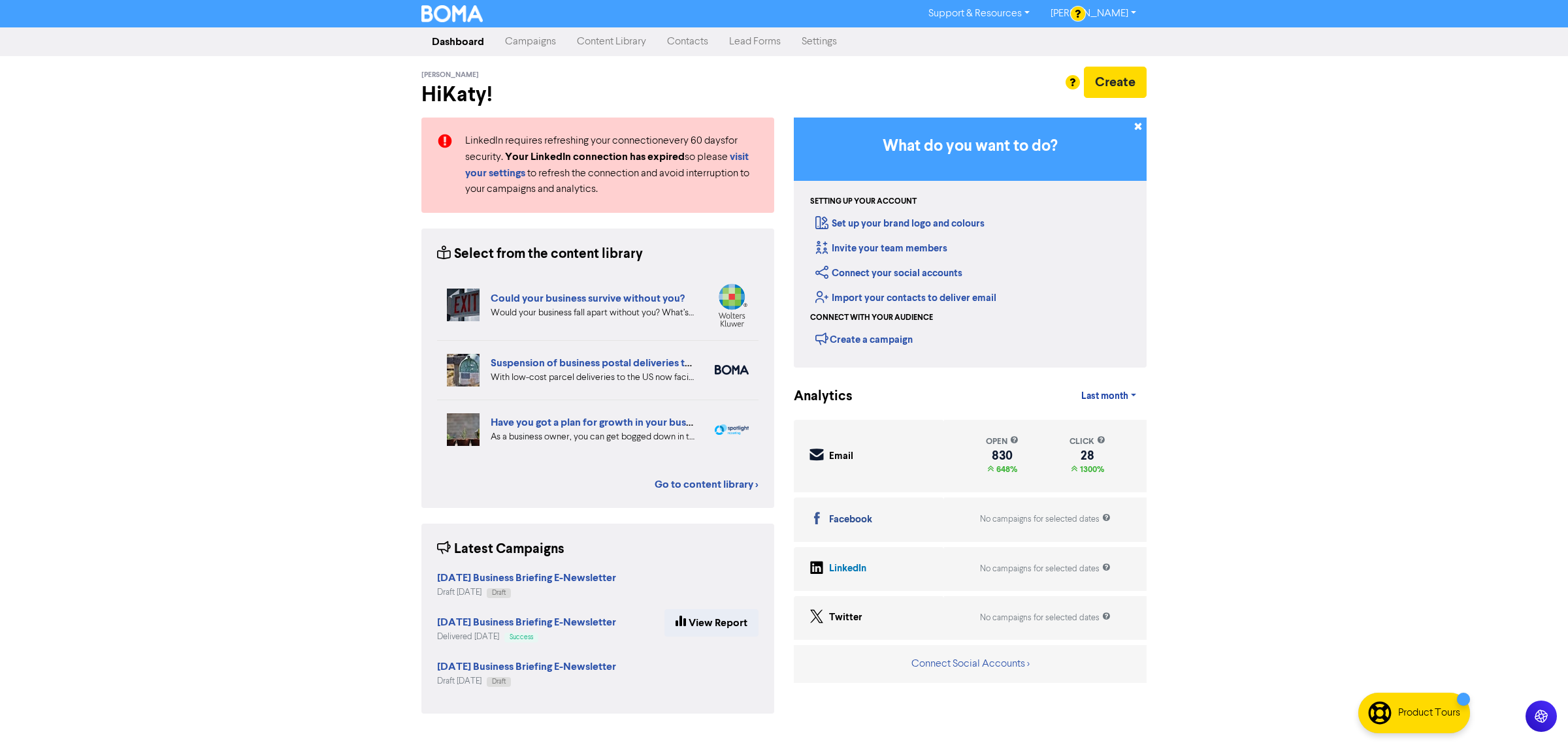
click at [525, 36] on link "Campaigns" at bounding box center [530, 42] width 72 height 26
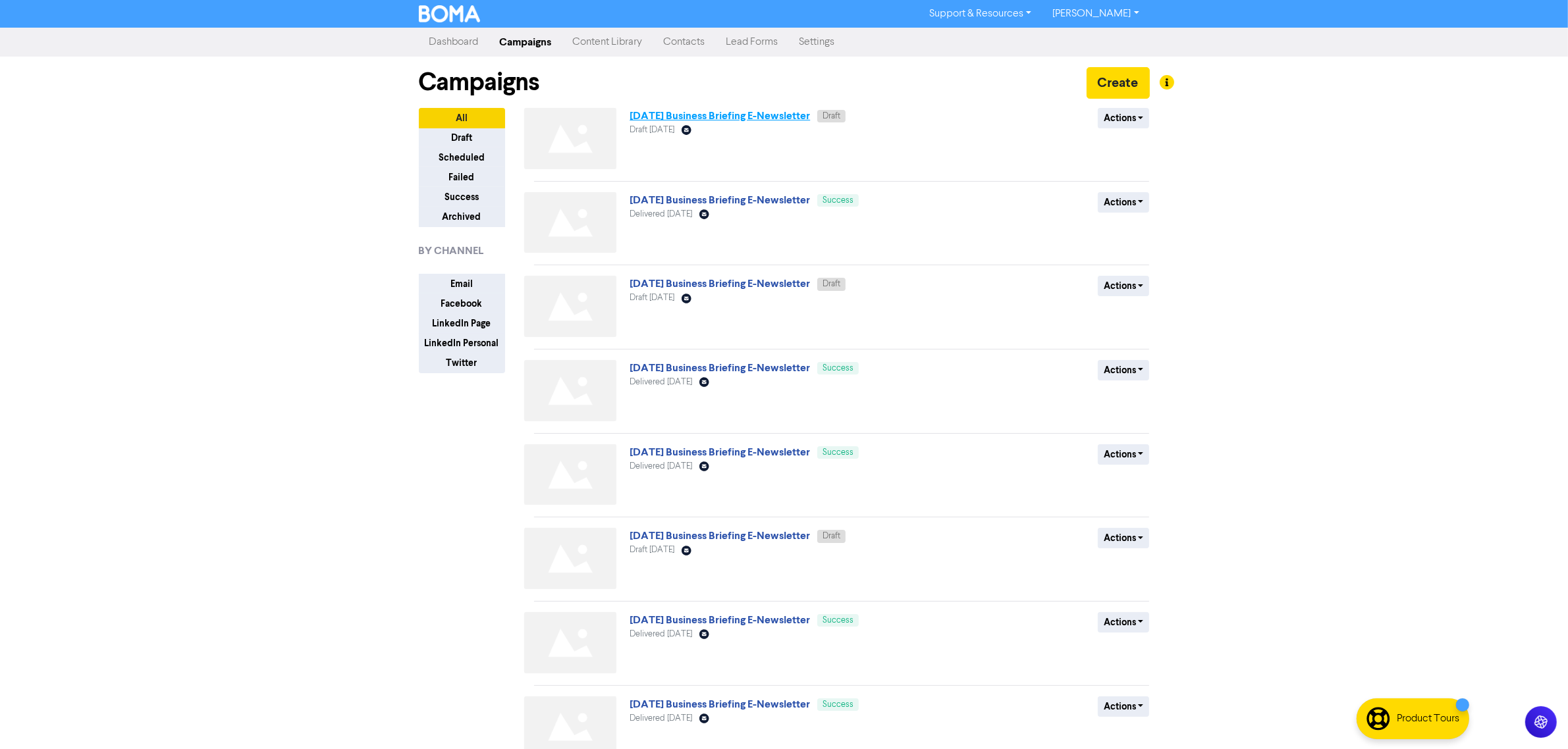
click at [802, 126] on div "Draft September 4th 2025 Email Created with Sketch." at bounding box center [789, 130] width 318 height 12
click at [804, 117] on link "[DATE] Business Briefing E-Newsletter" at bounding box center [720, 116] width 180 height 13
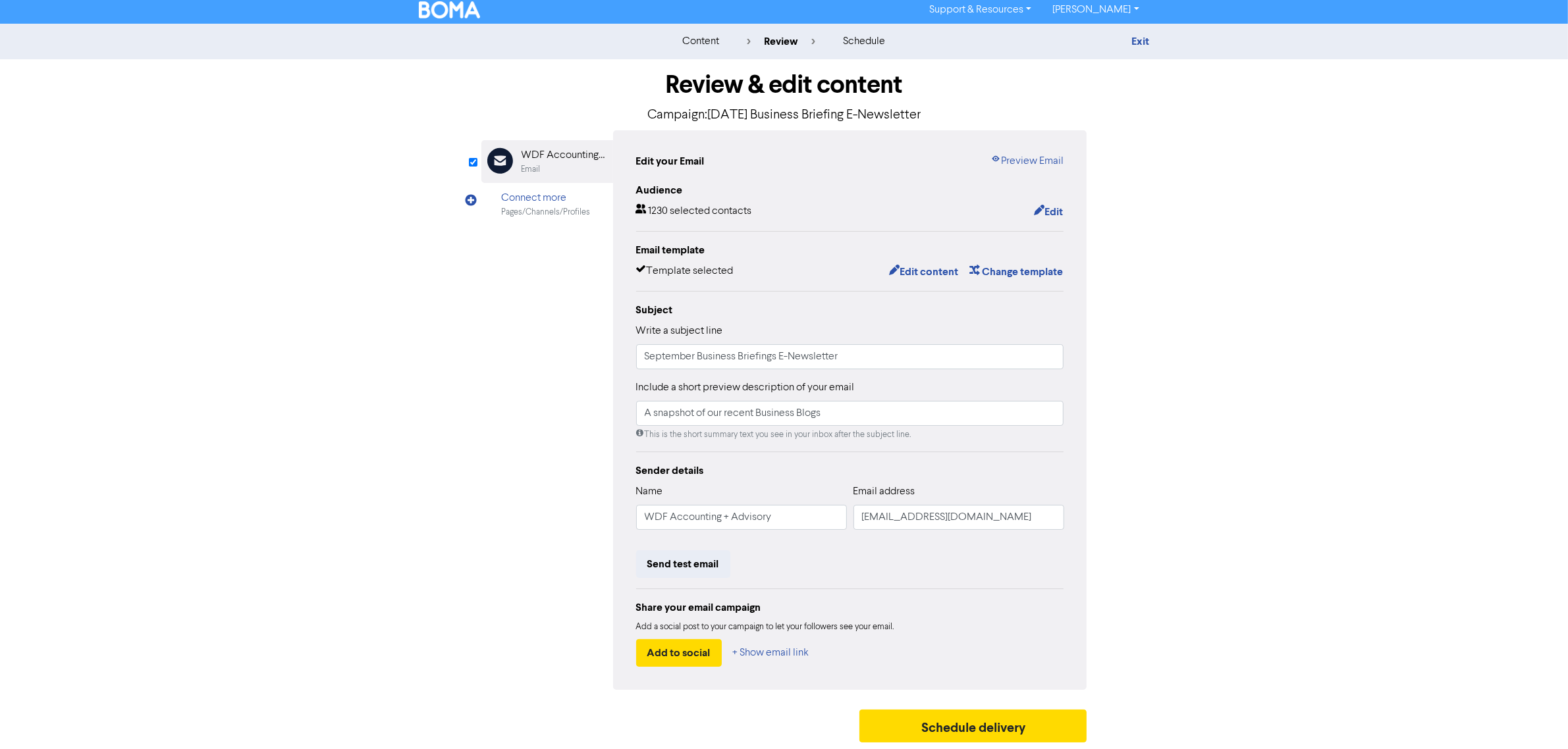
scroll to position [5, 0]
click at [1009, 728] on button "Schedule delivery" at bounding box center [973, 726] width 227 height 33
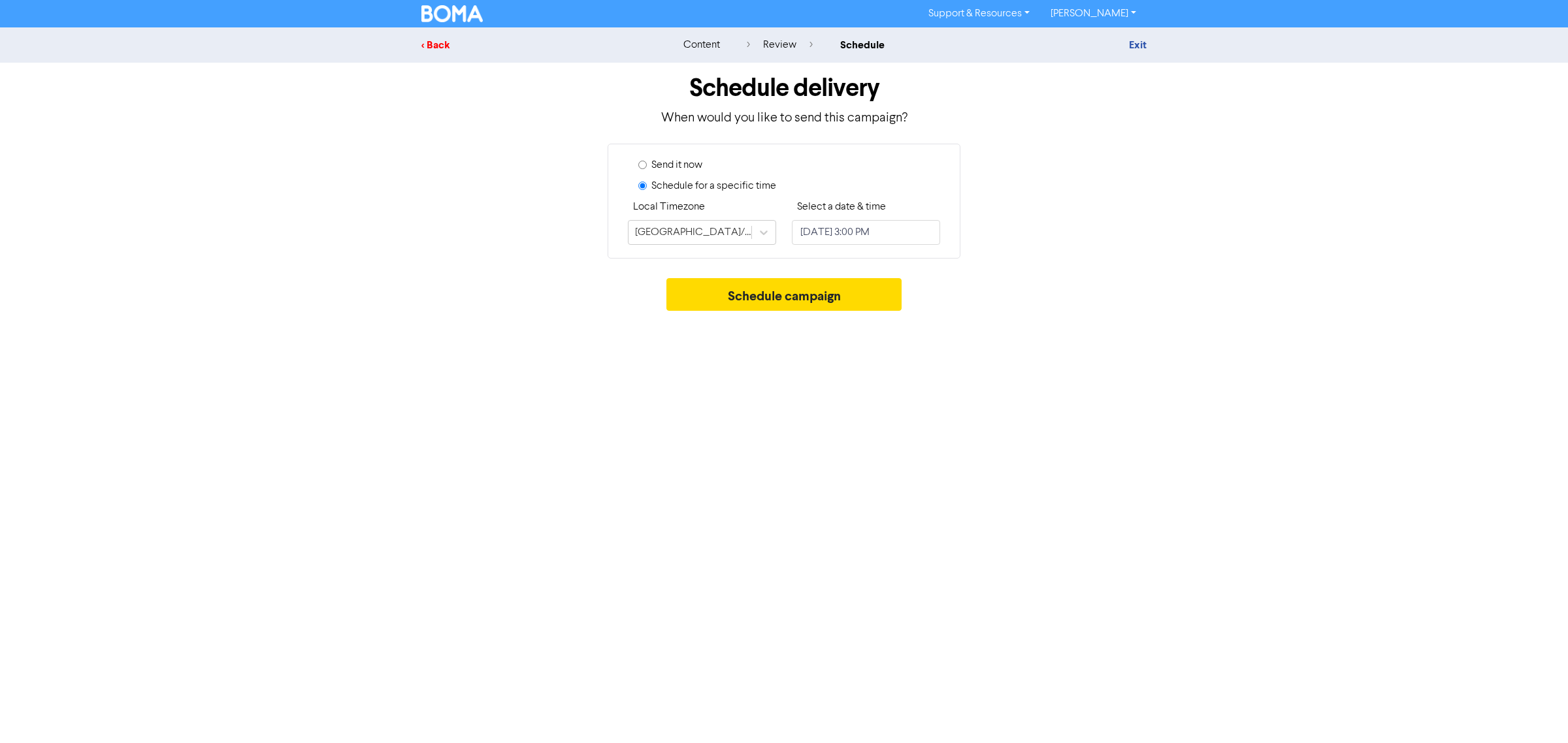
click at [445, 49] on div "< Back" at bounding box center [535, 45] width 228 height 16
